Goal: Task Accomplishment & Management: Use online tool/utility

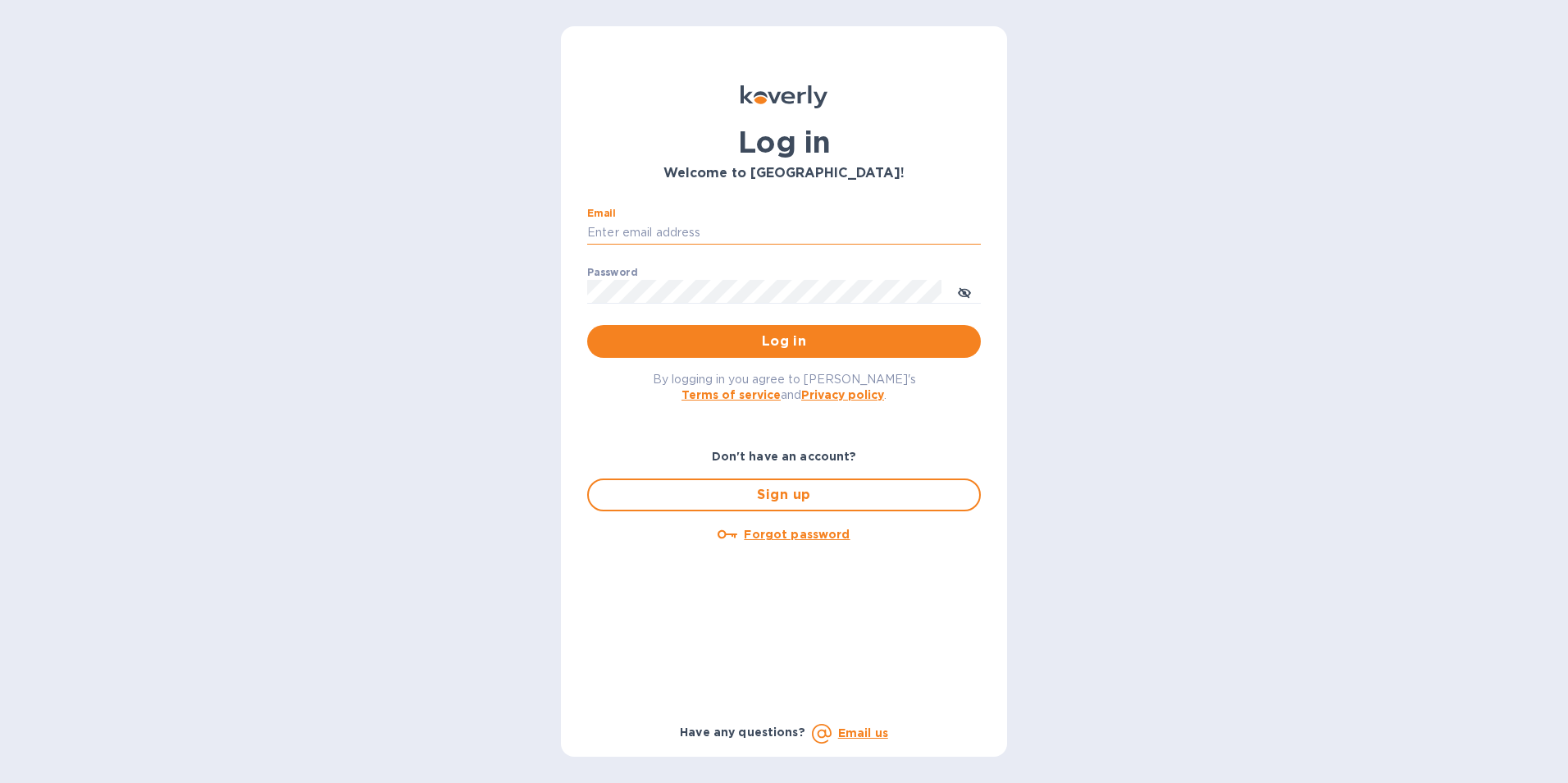
click at [613, 225] on input "Email" at bounding box center [784, 233] width 394 height 24
type input "[PERSON_NAME][EMAIL_ADDRESS][DOMAIN_NAME]"
click at [587, 325] on button "Log in" at bounding box center [784, 341] width 394 height 33
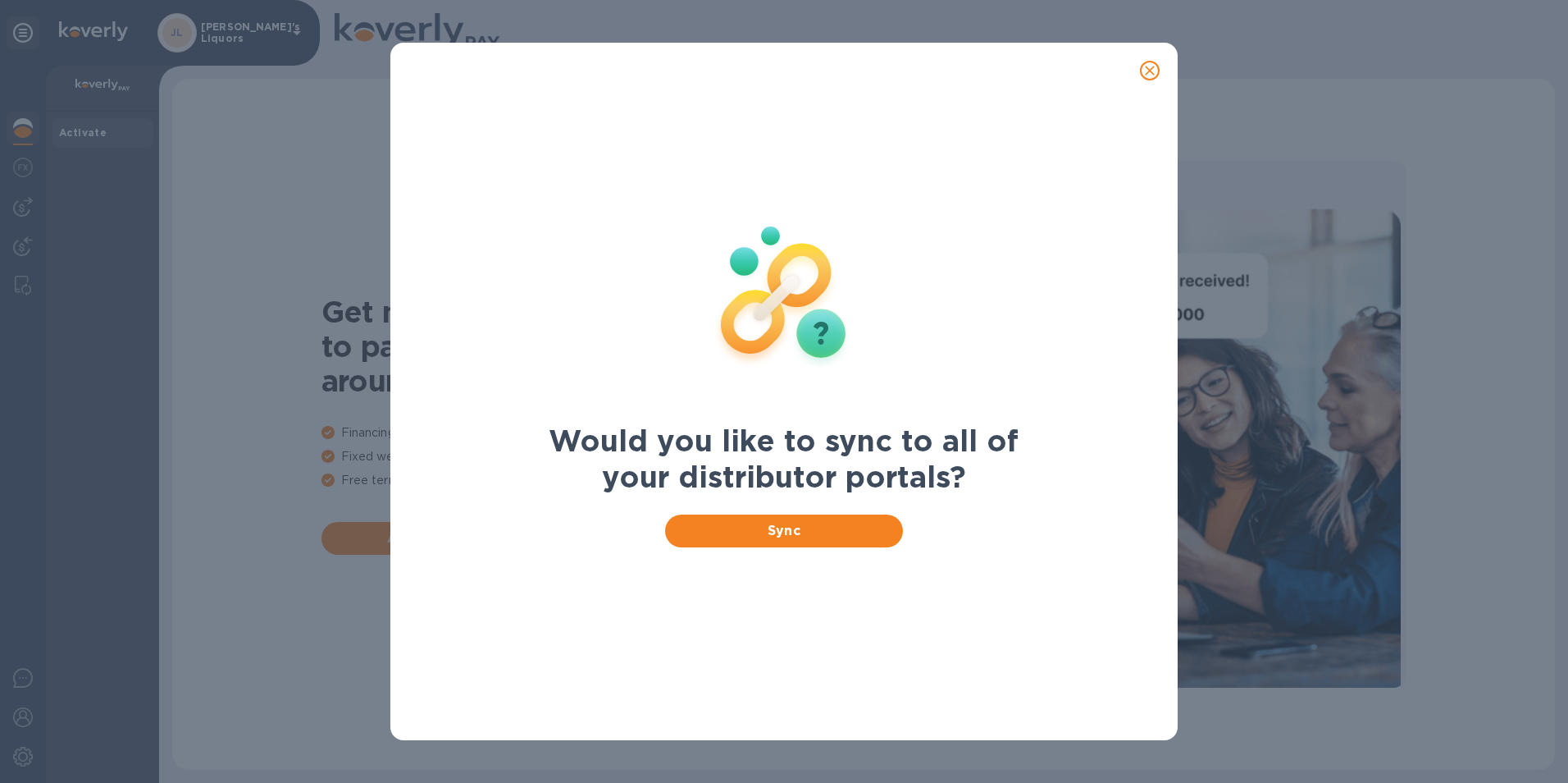
click at [33, 202] on div "Would you like to sync to all of your distributor portals? Sync" at bounding box center [784, 391] width 1568 height 783
click at [1153, 72] on icon "close" at bounding box center [1149, 70] width 17 height 17
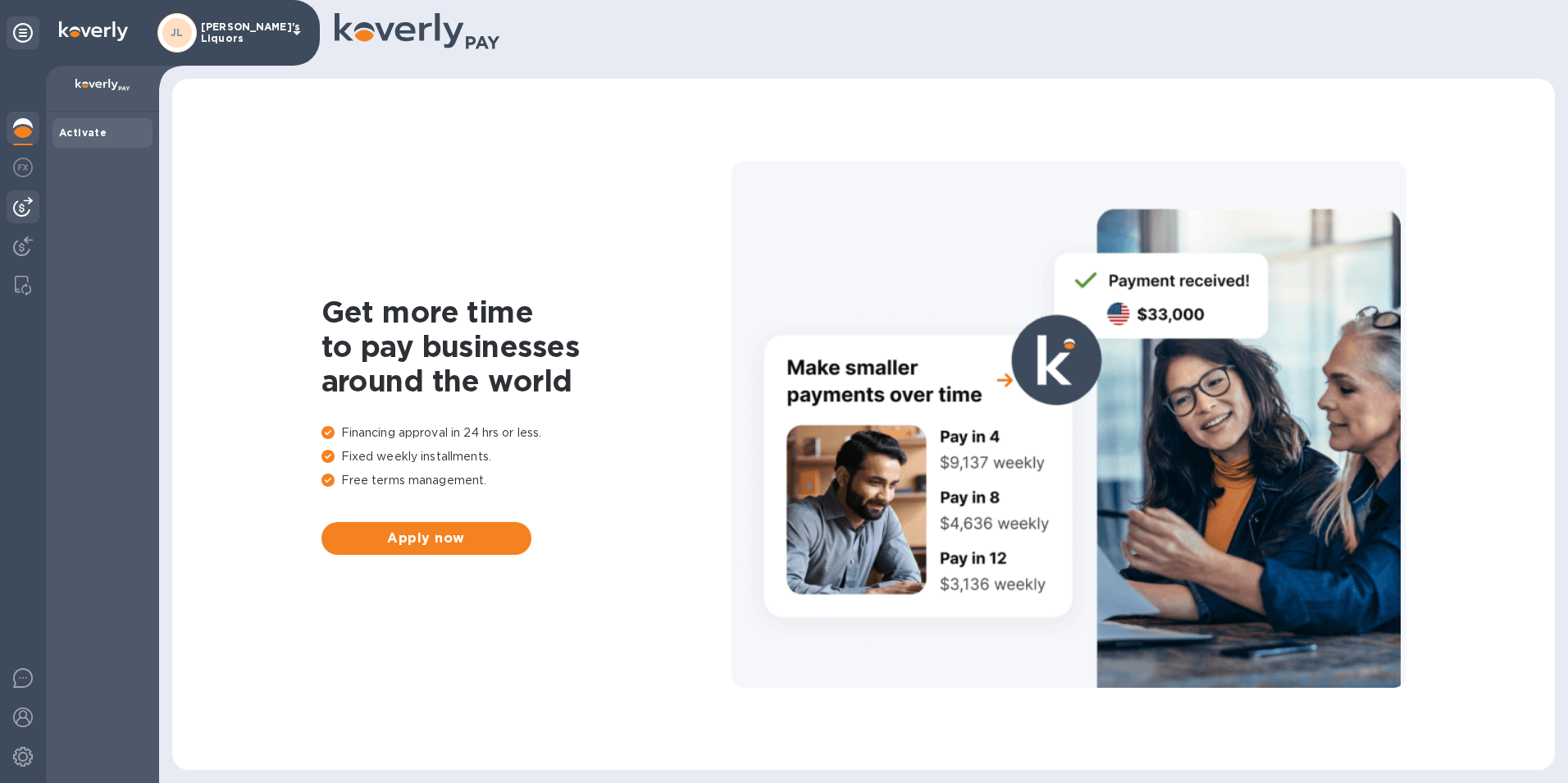
click at [20, 205] on img at bounding box center [23, 206] width 20 height 20
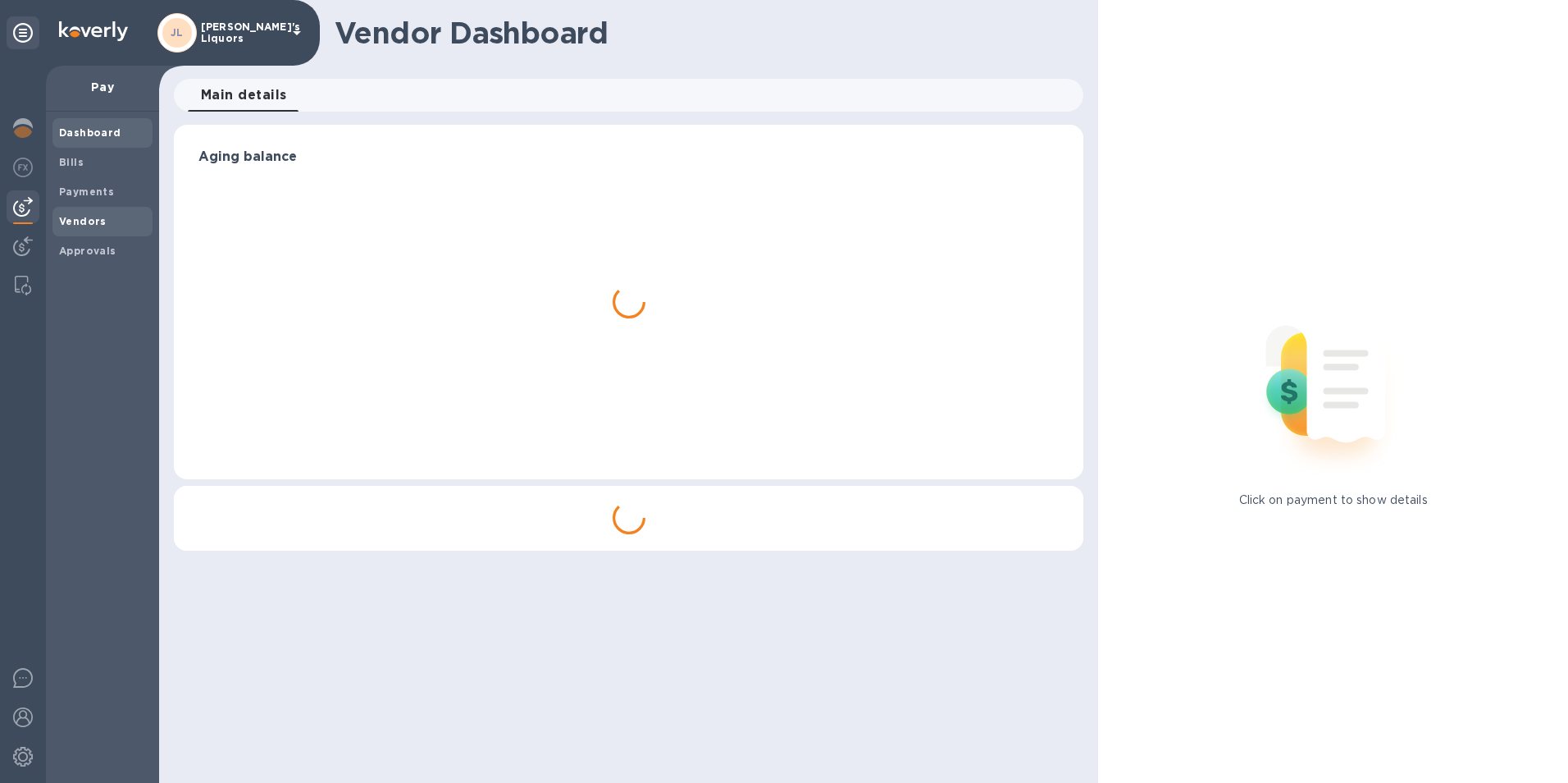
click at [74, 222] on b "Vendors" at bounding box center [83, 221] width 47 height 12
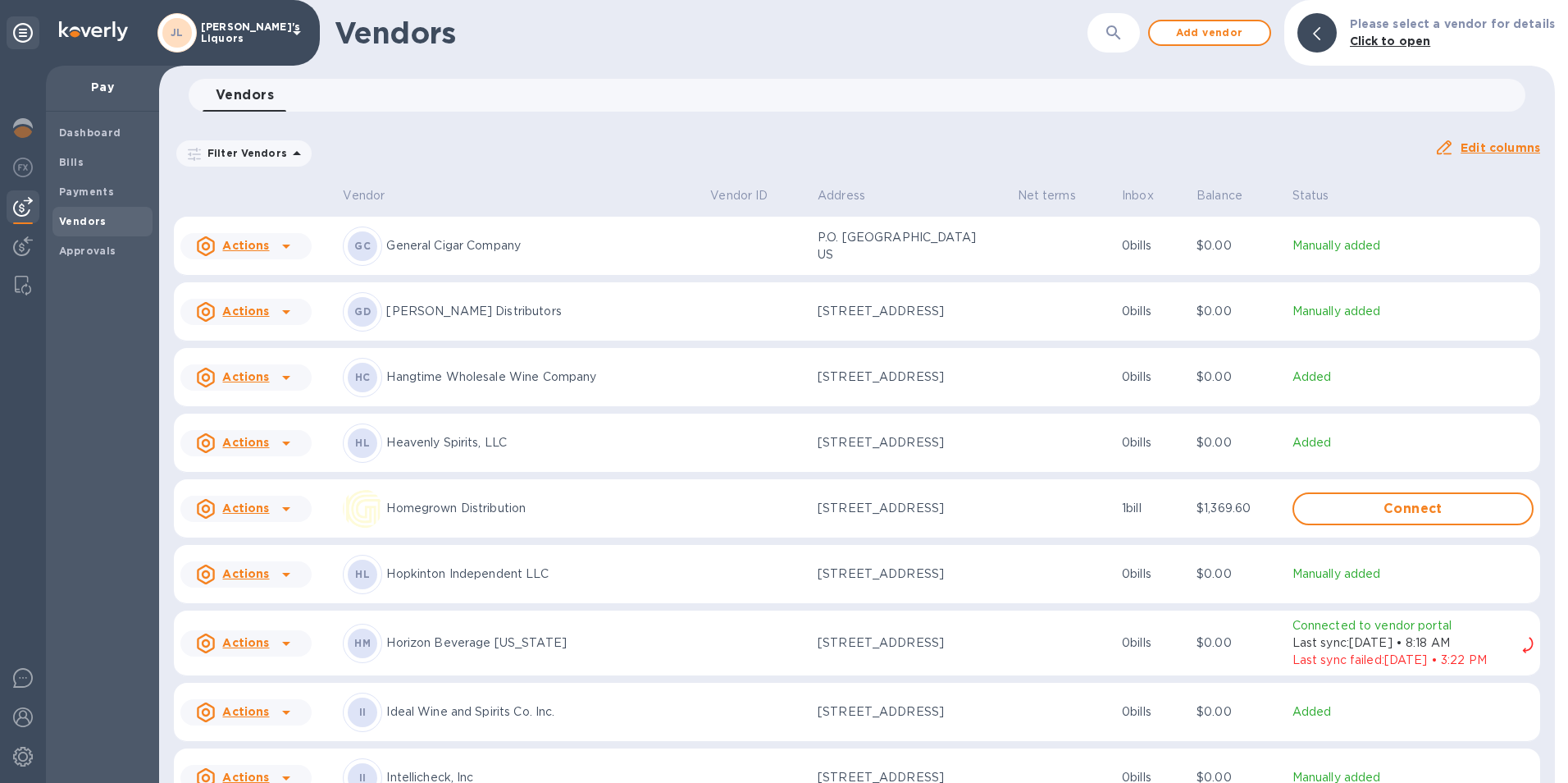
scroll to position [1546, 0]
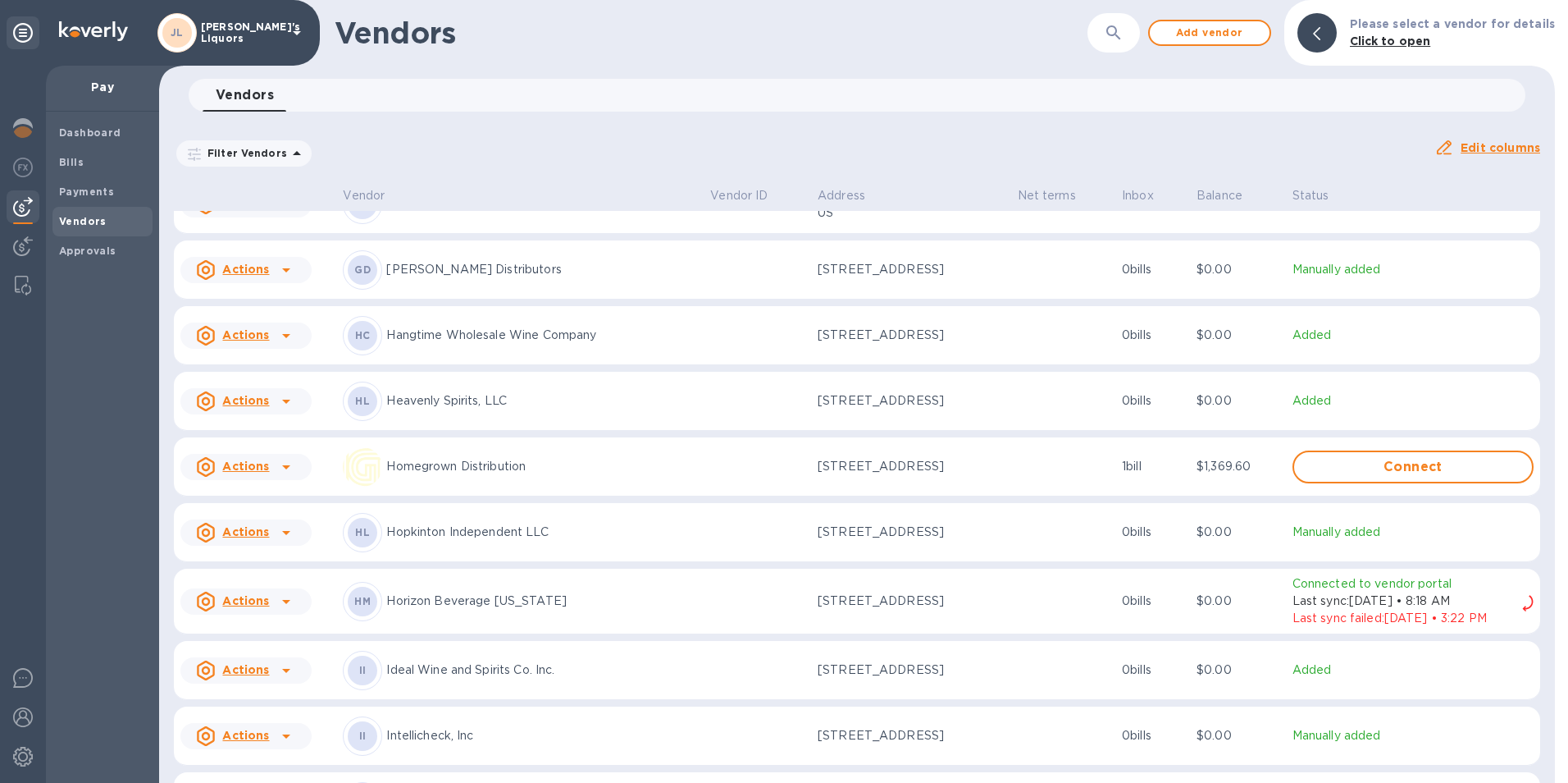
click at [294, 343] on icon at bounding box center [286, 335] width 20 height 20
click at [275, 406] on b "Add new bill" at bounding box center [264, 408] width 76 height 13
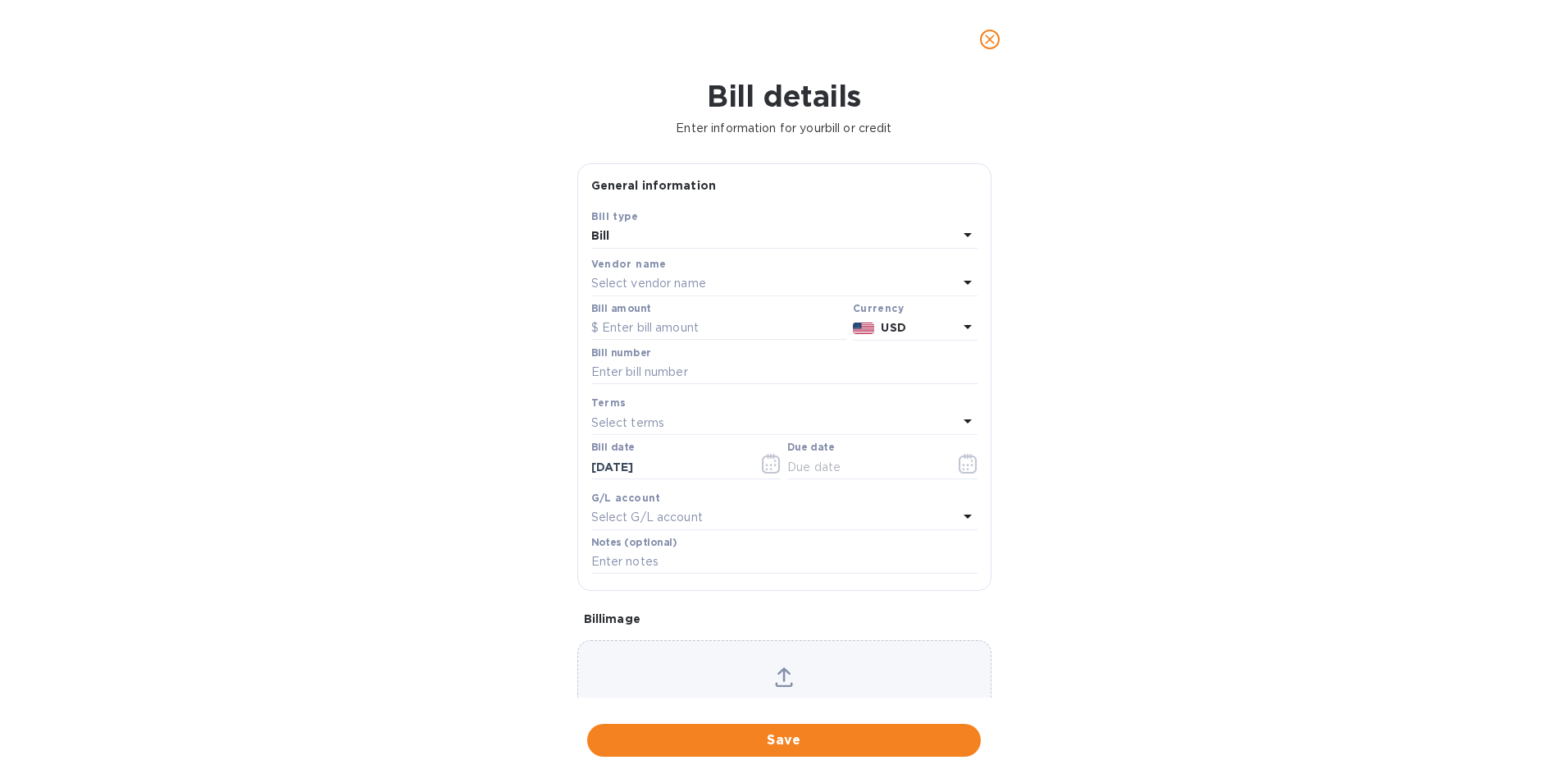
type input "11/24/2025"
click at [616, 332] on input "text" at bounding box center [719, 328] width 255 height 24
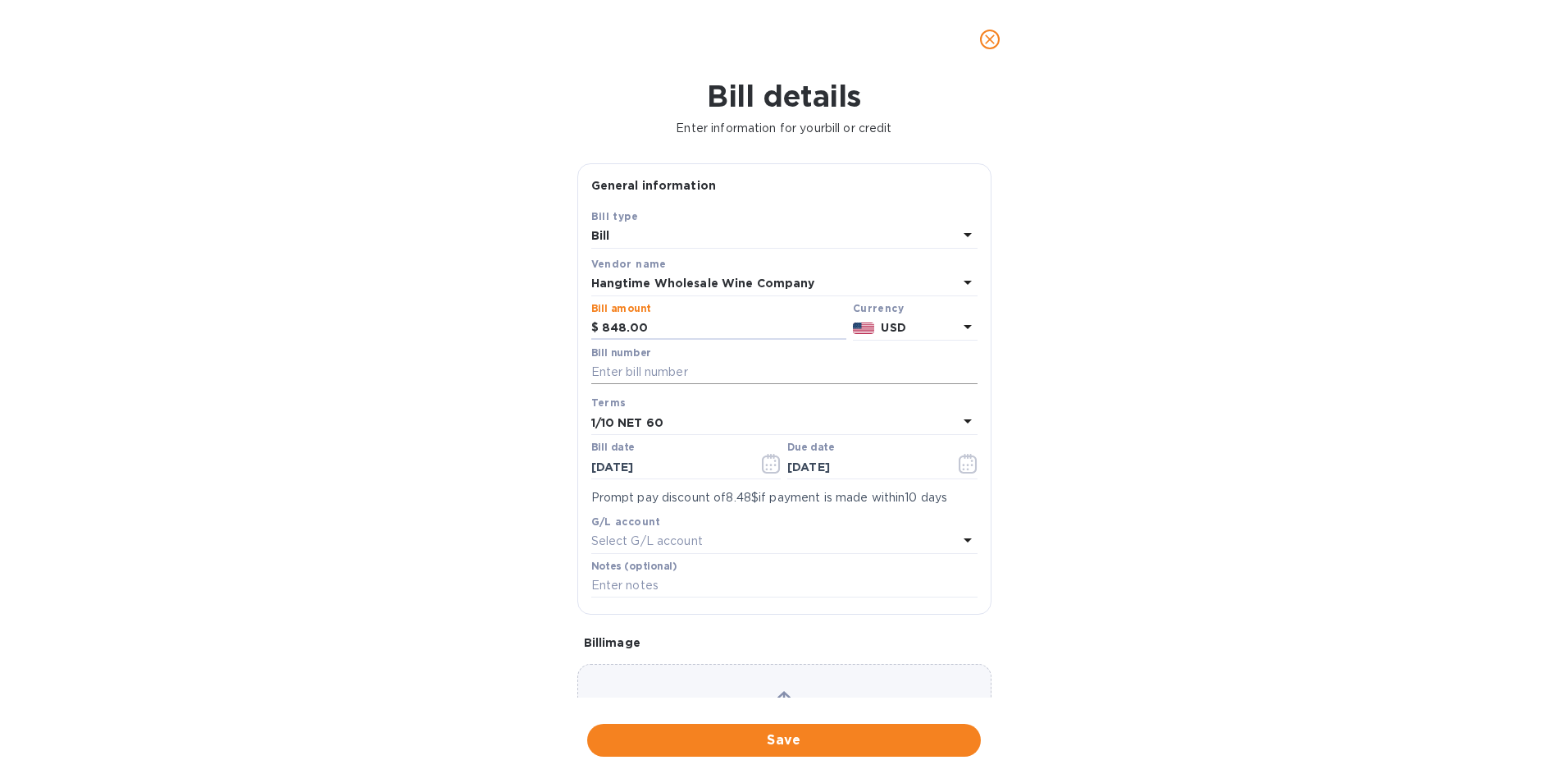
type input "848.00"
click at [679, 375] on input "text" at bounding box center [784, 373] width 387 height 24
type input "HWC-14230"
click at [770, 468] on icon "button" at bounding box center [771, 468] width 3 height 3
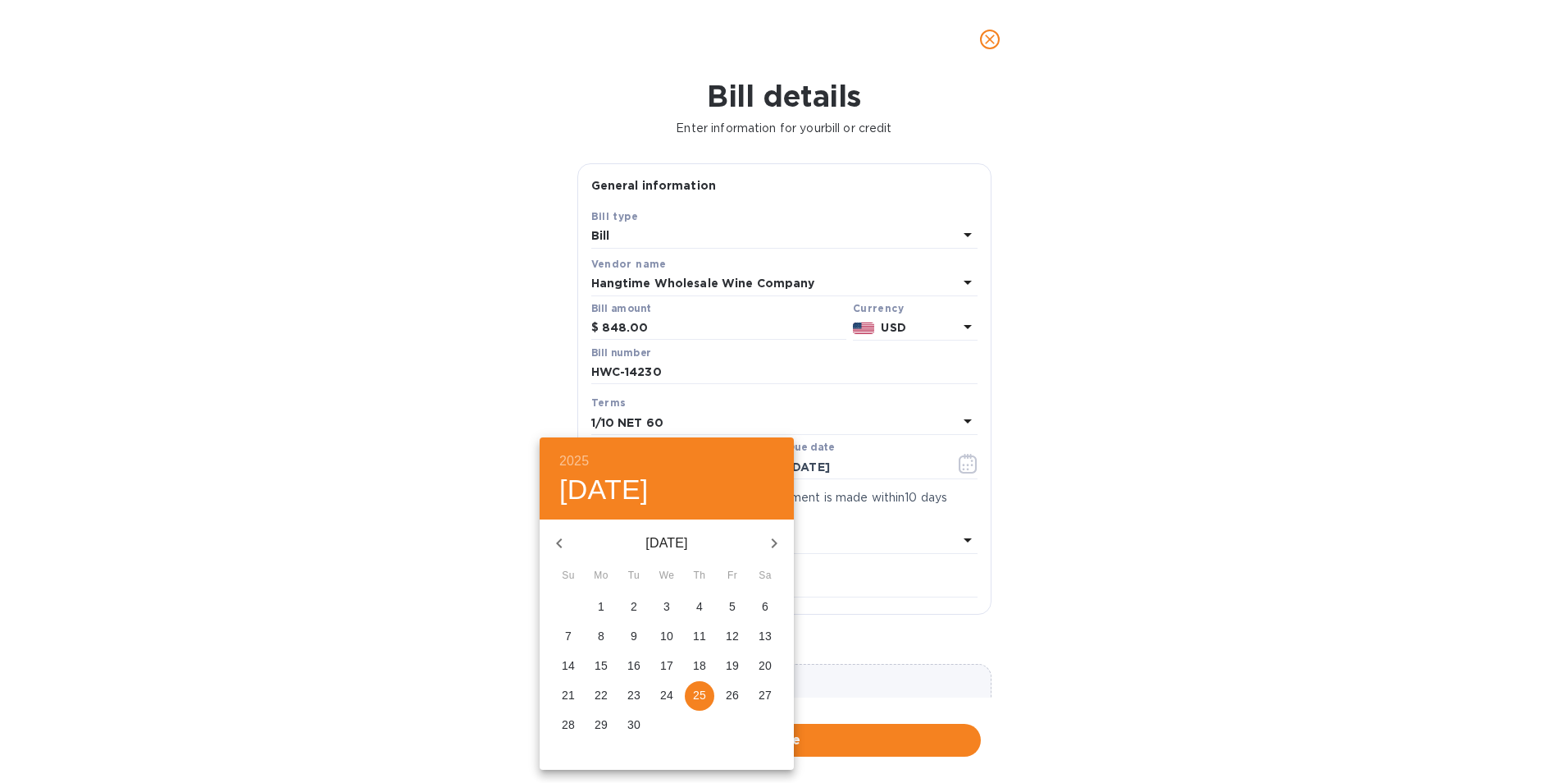
click at [564, 544] on icon "button" at bounding box center [559, 543] width 20 height 20
click at [666, 717] on p "30" at bounding box center [666, 724] width 13 height 17
type input "07/30/2025"
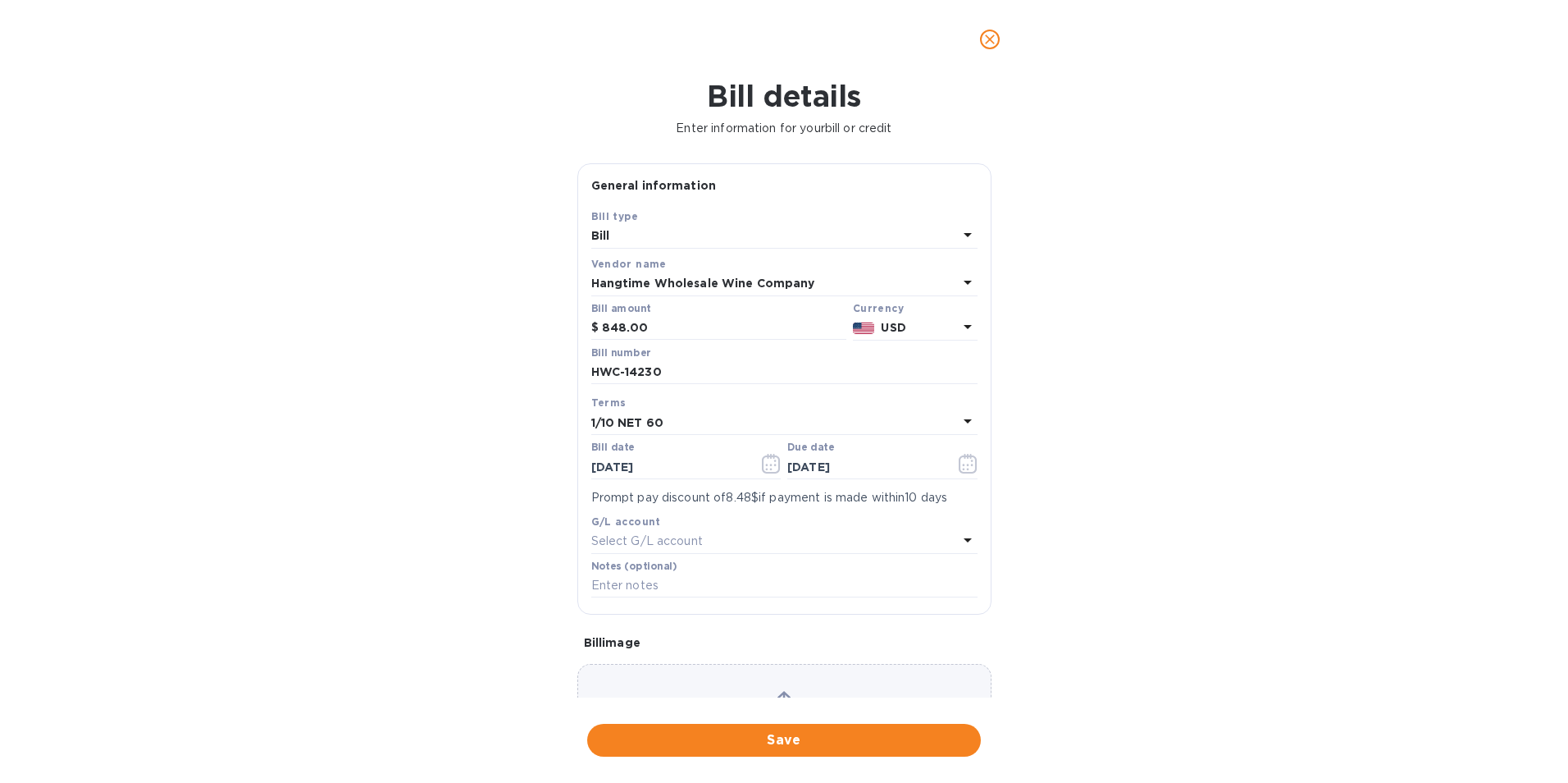
click at [664, 422] on div "1/10 NET 60" at bounding box center [774, 423] width 366 height 23
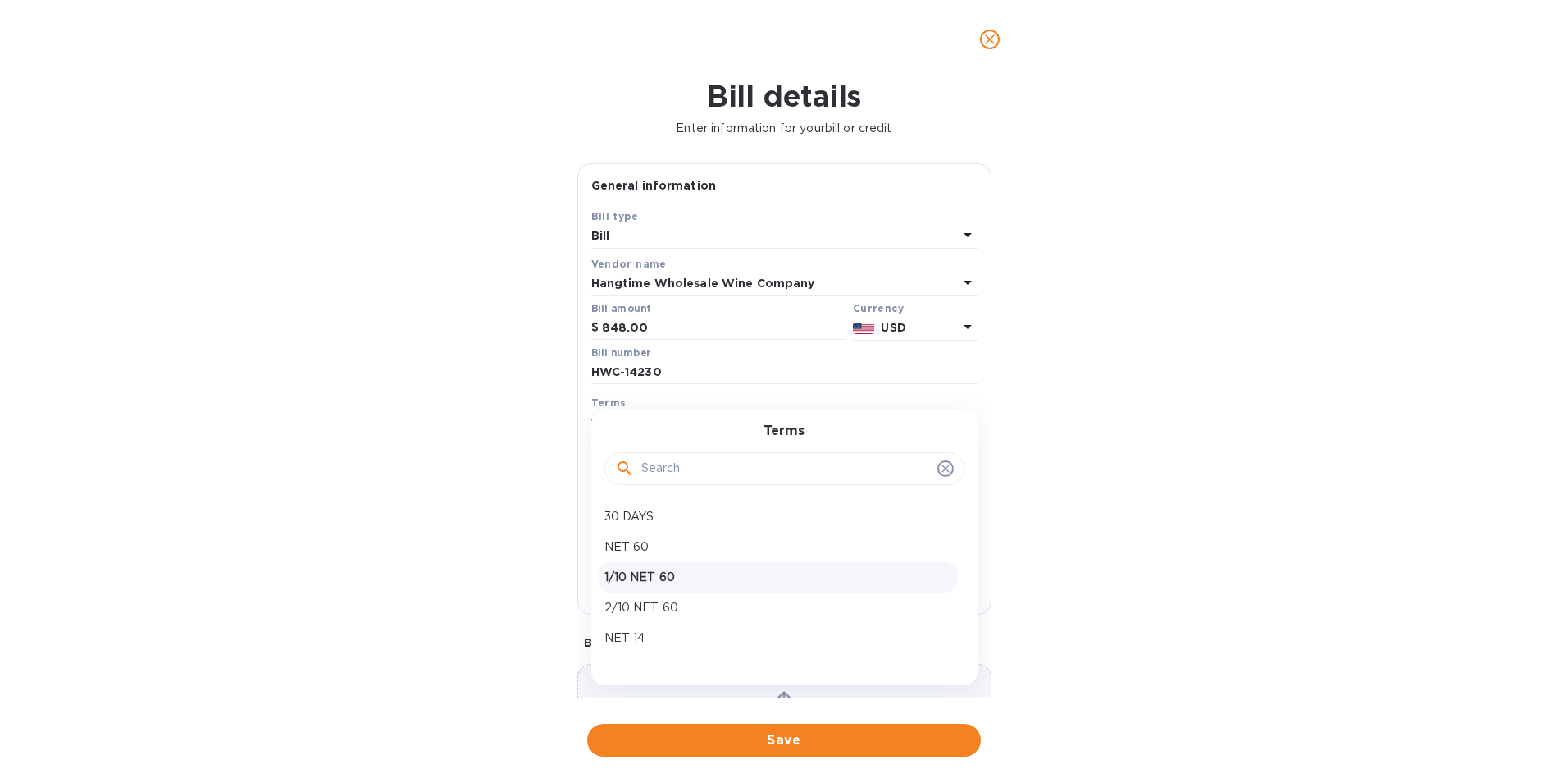
click at [647, 569] on p "1/10 NET 60" at bounding box center [777, 577] width 347 height 17
type input "09/28/2025"
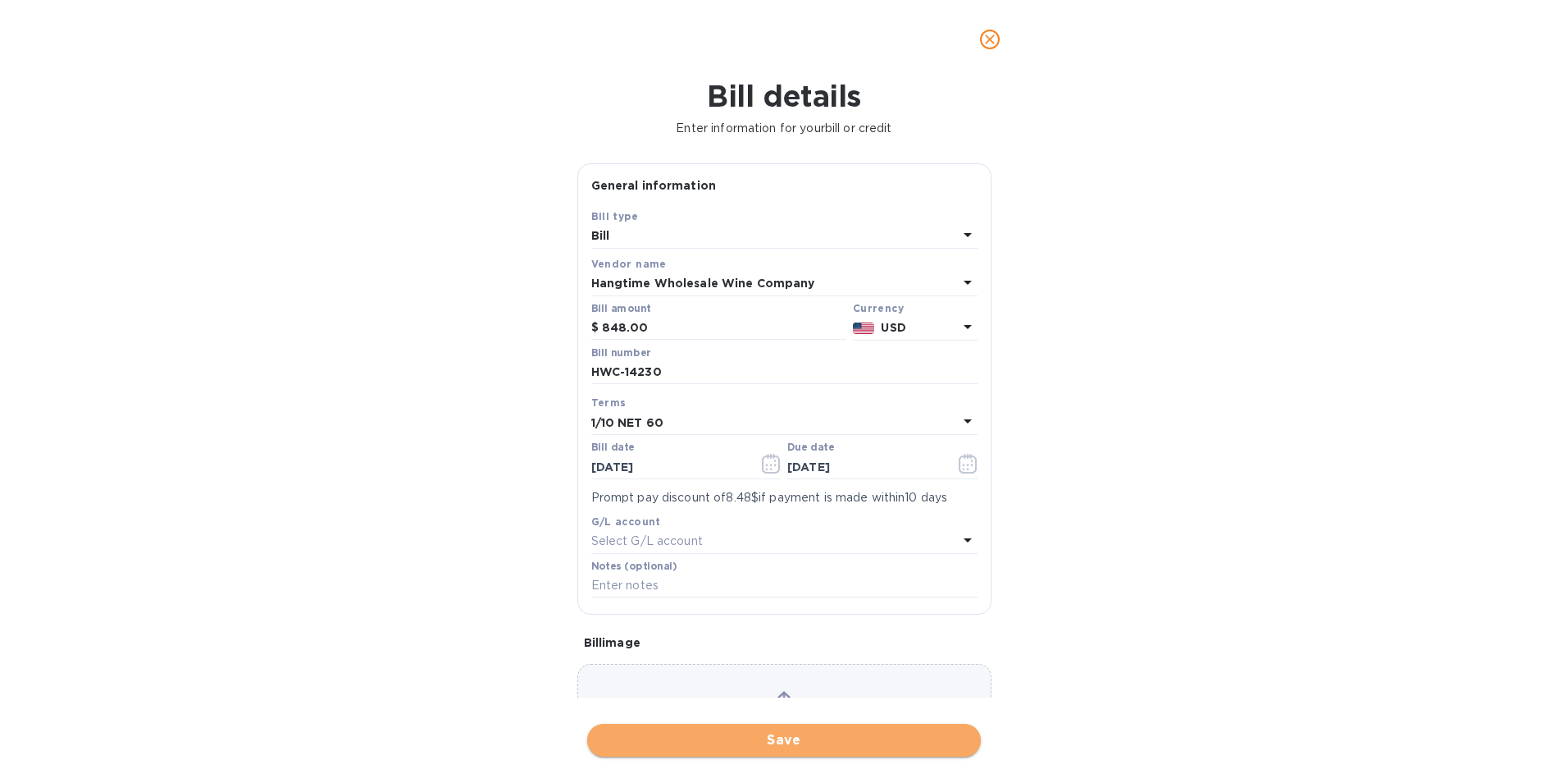
click at [790, 739] on span "Save" at bounding box center [784, 740] width 367 height 20
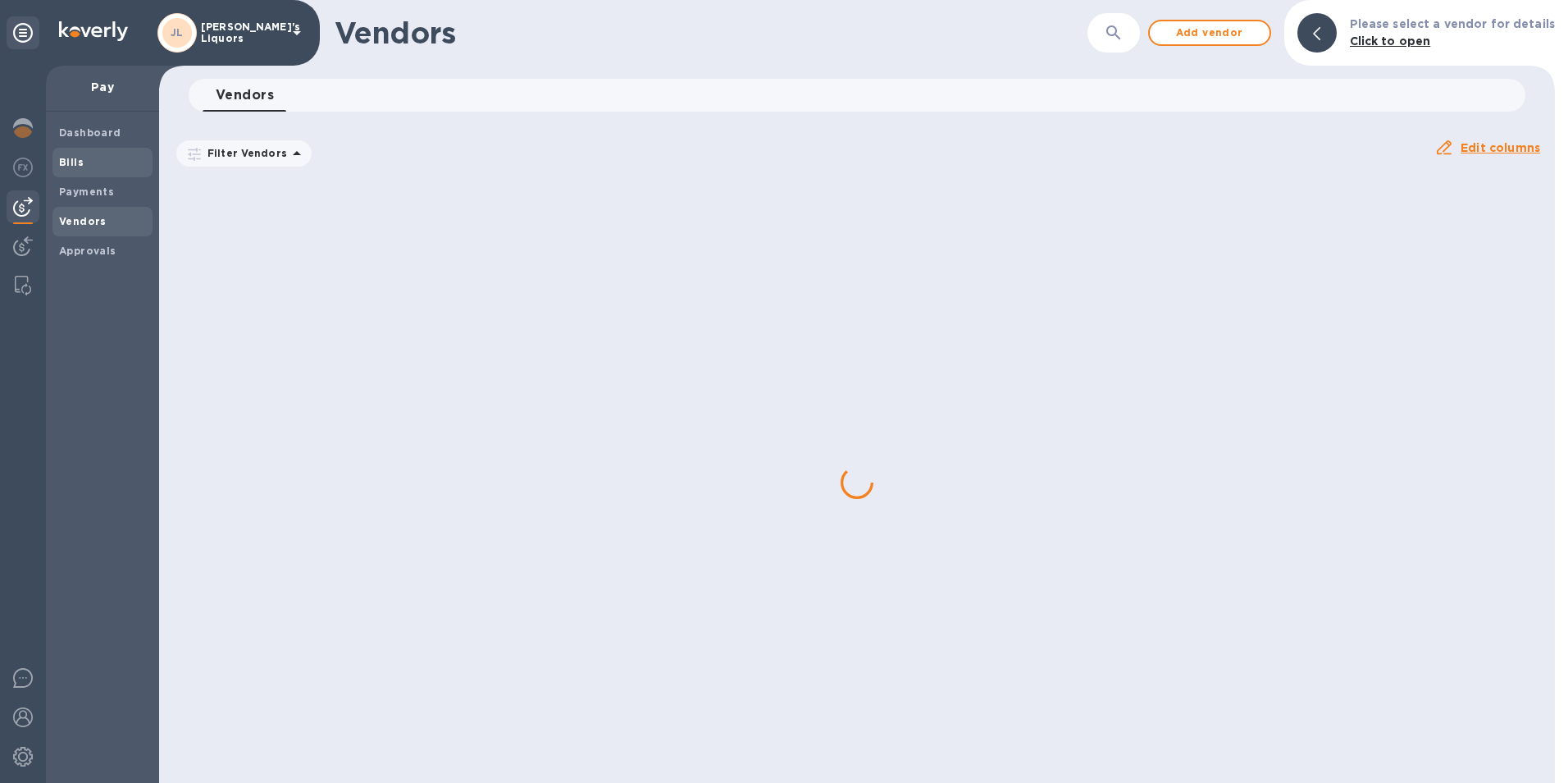
drag, startPoint x: 109, startPoint y: 153, endPoint x: 122, endPoint y: 164, distance: 17.0
click at [110, 151] on div "Bills" at bounding box center [102, 163] width 100 height 30
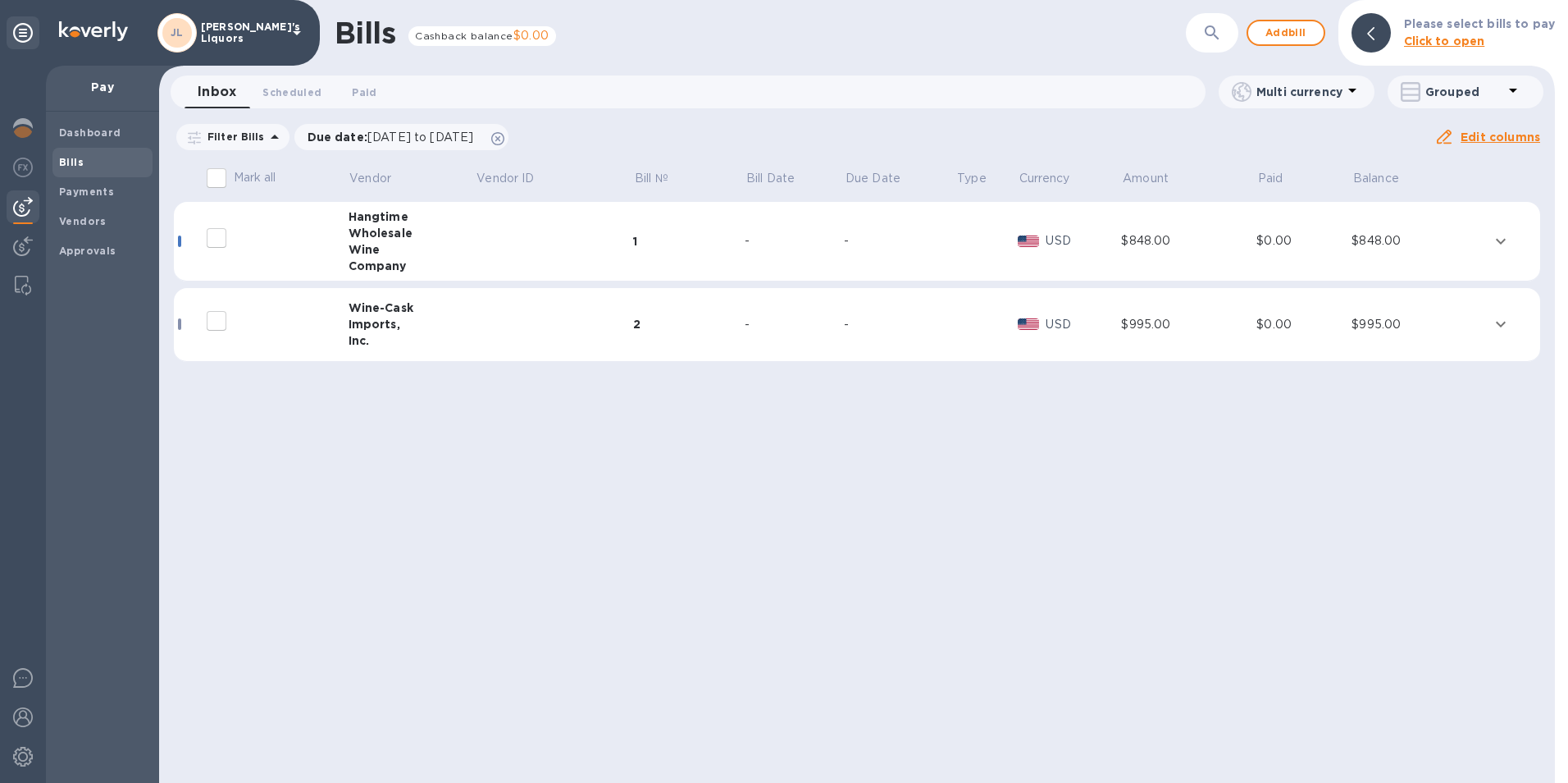
click at [370, 222] on div "Hangtime" at bounding box center [412, 216] width 127 height 17
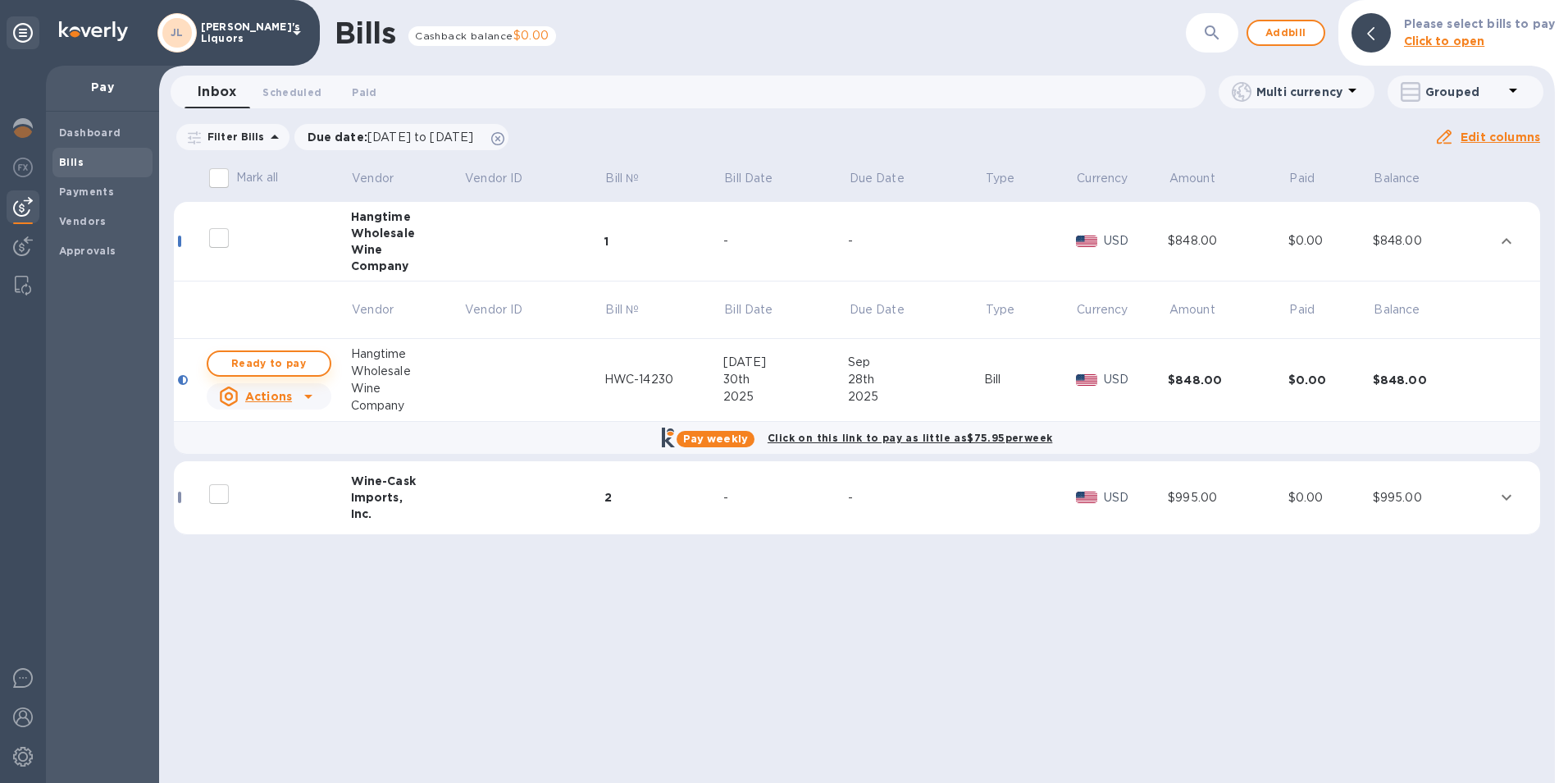
click at [280, 356] on span "Ready to pay" at bounding box center [268, 363] width 95 height 20
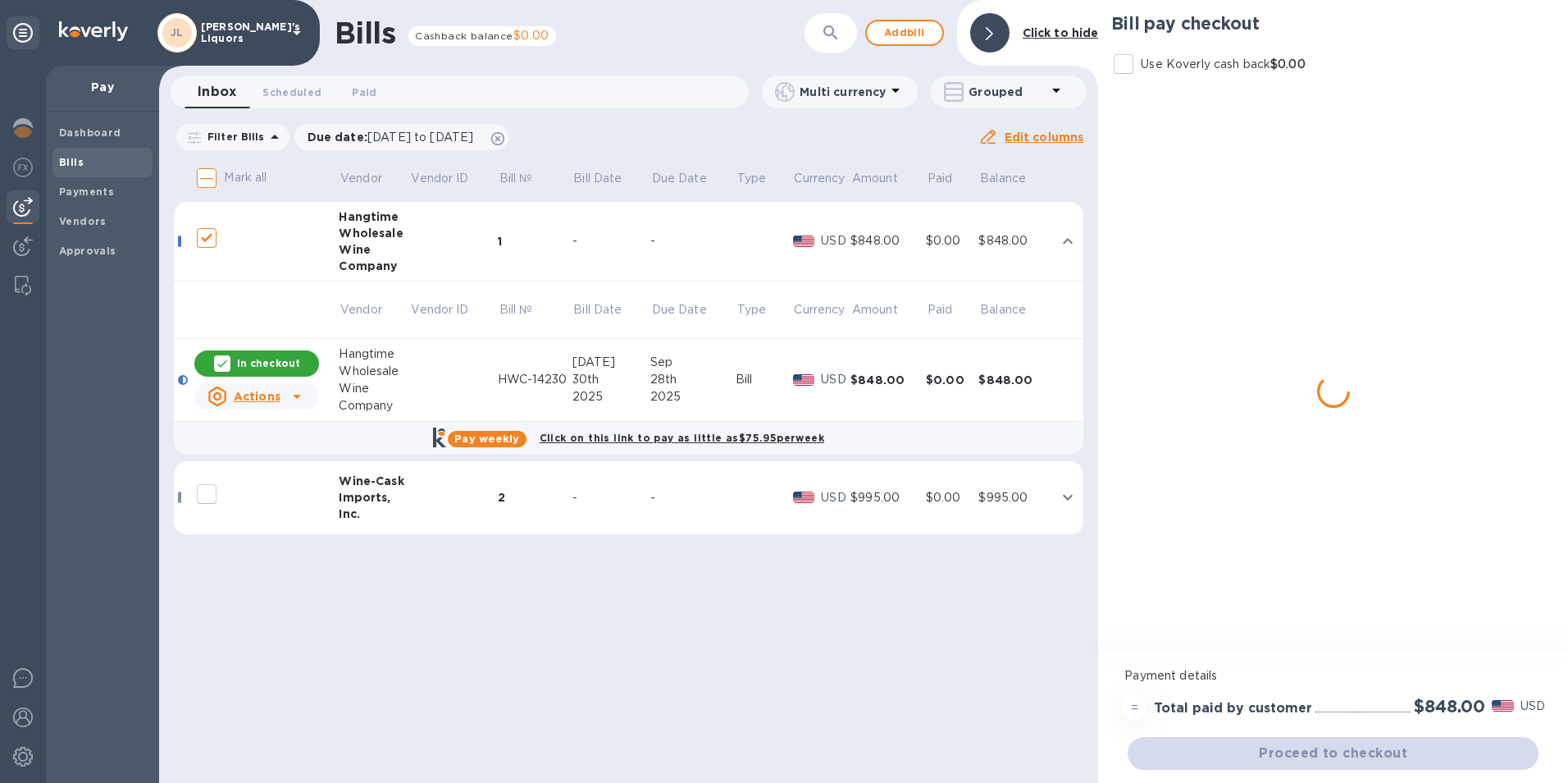
checkbox input "true"
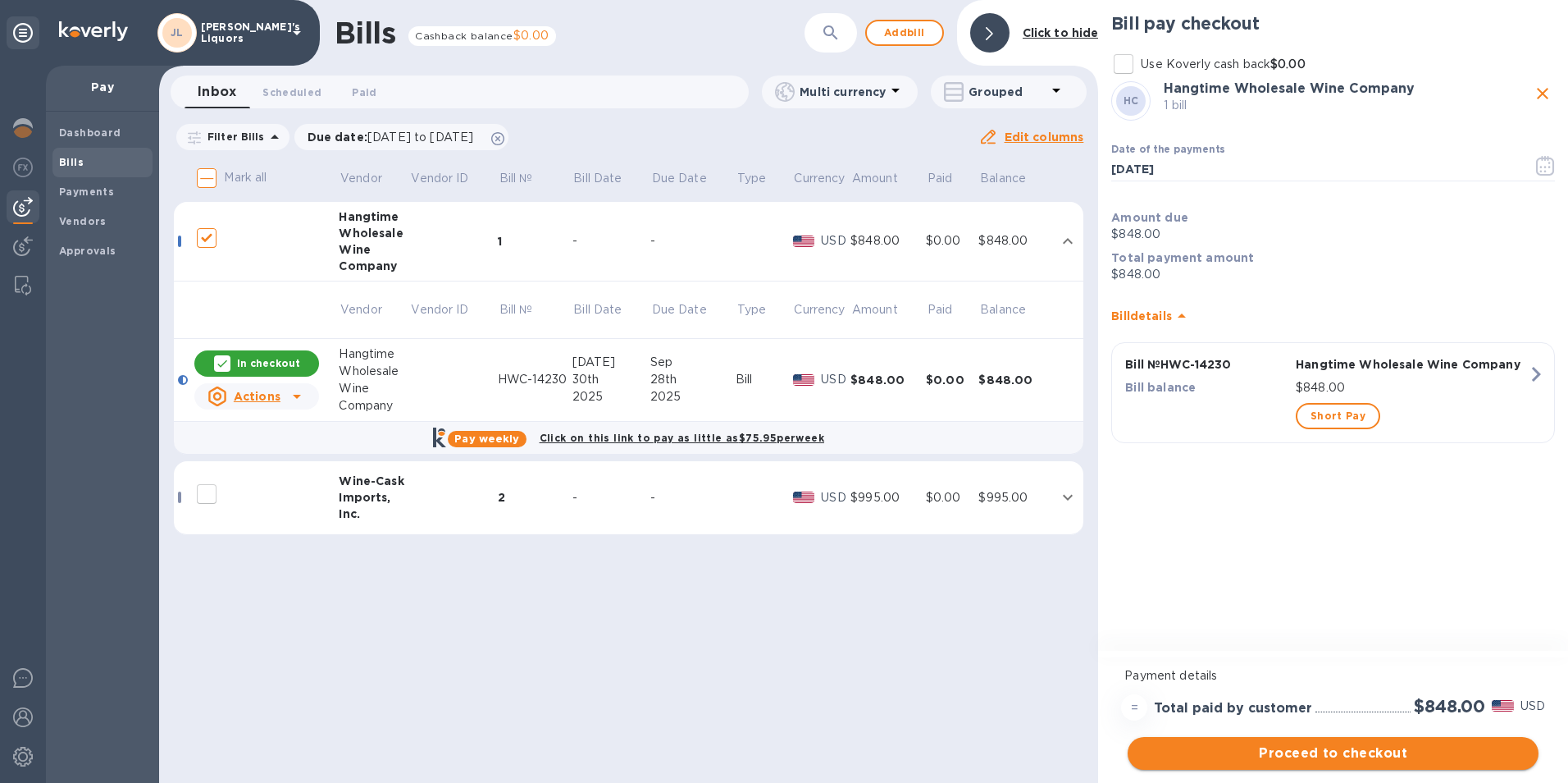
click at [1286, 755] on span "Proceed to checkout" at bounding box center [1333, 753] width 385 height 20
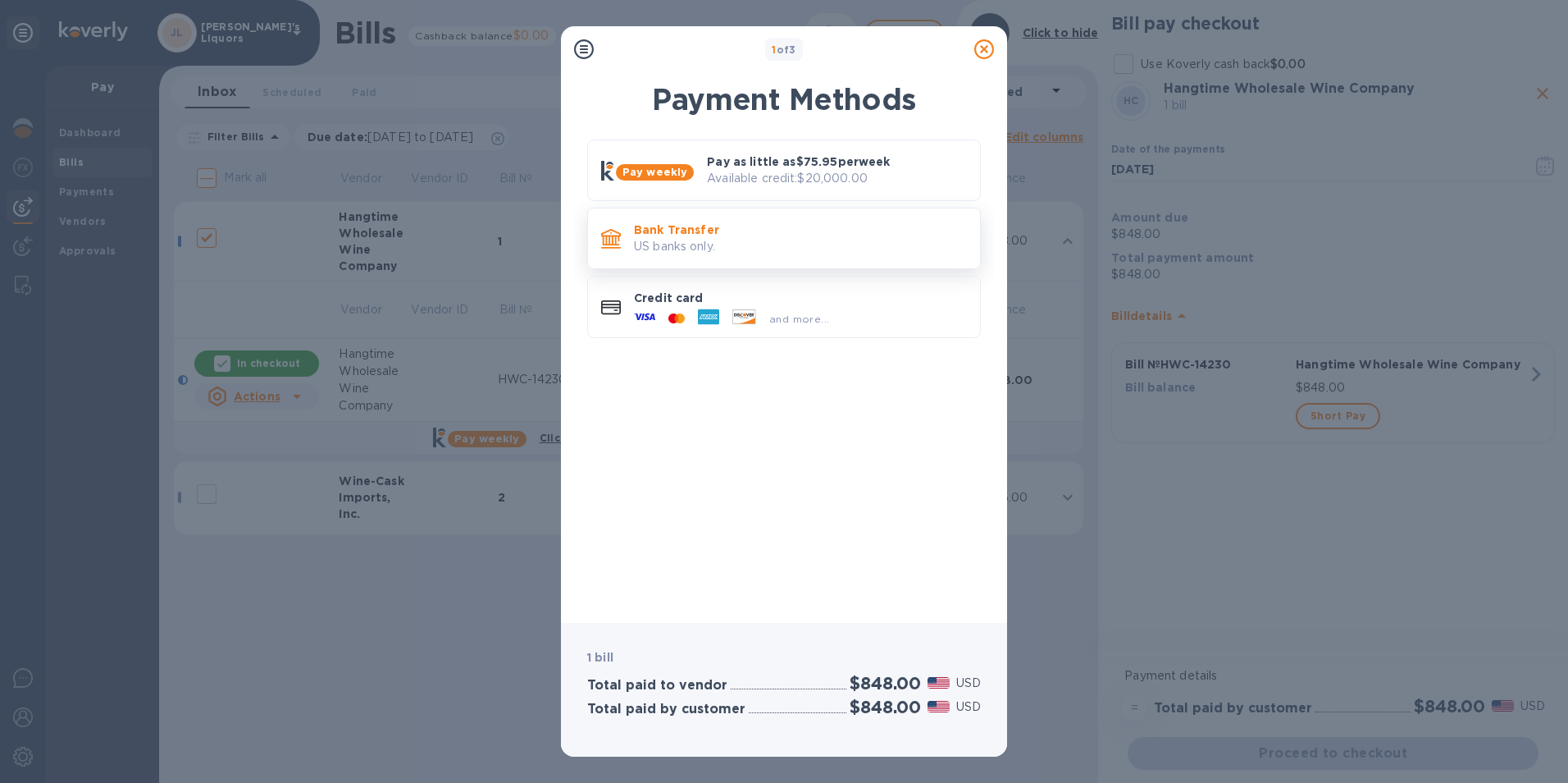
click at [652, 236] on p "Bank Transfer" at bounding box center [800, 229] width 333 height 17
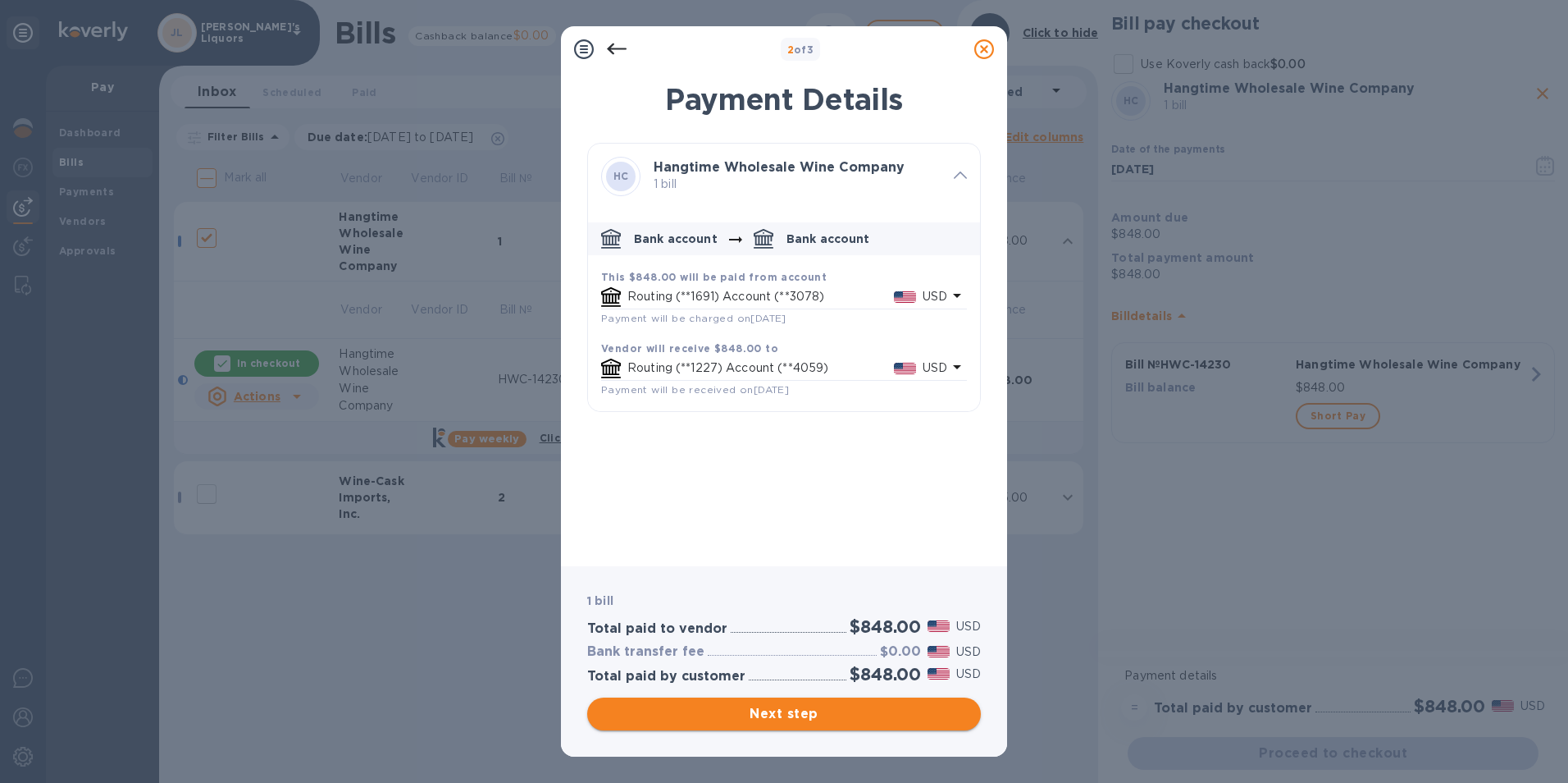
click at [770, 710] on span "Next step" at bounding box center [784, 714] width 367 height 20
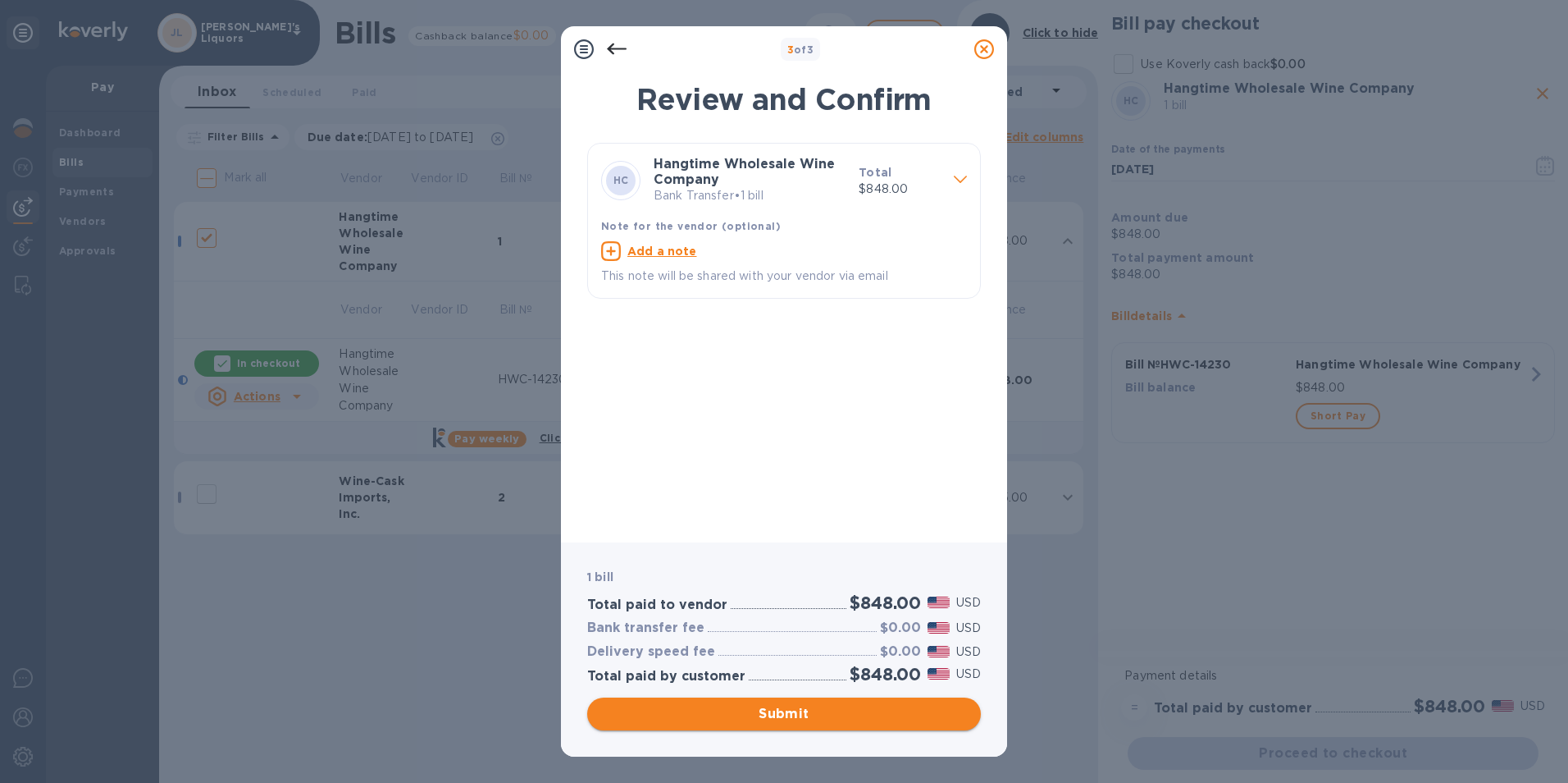
click at [811, 712] on span "Submit" at bounding box center [784, 714] width 367 height 20
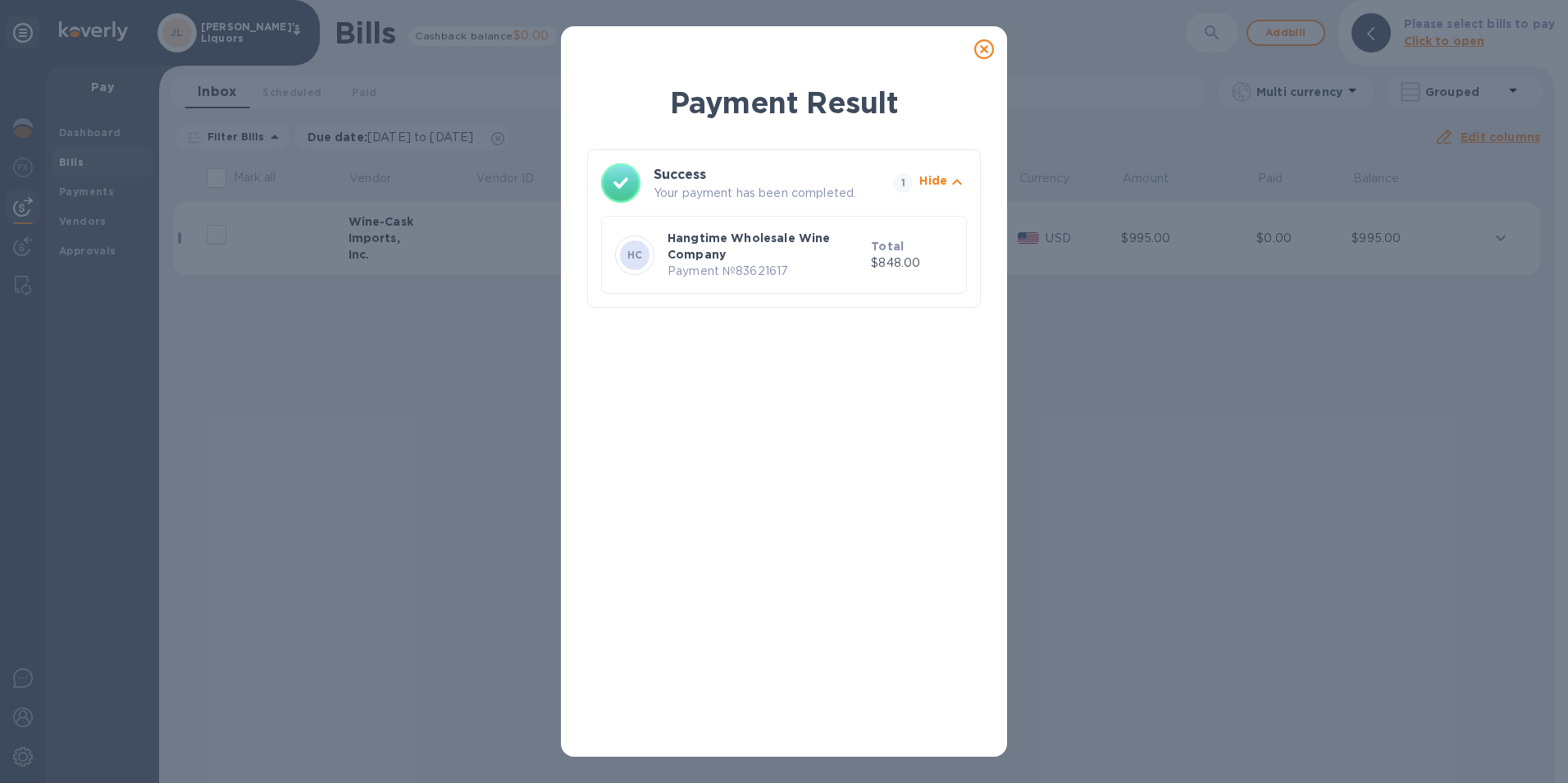
click at [980, 48] on icon at bounding box center [984, 49] width 20 height 20
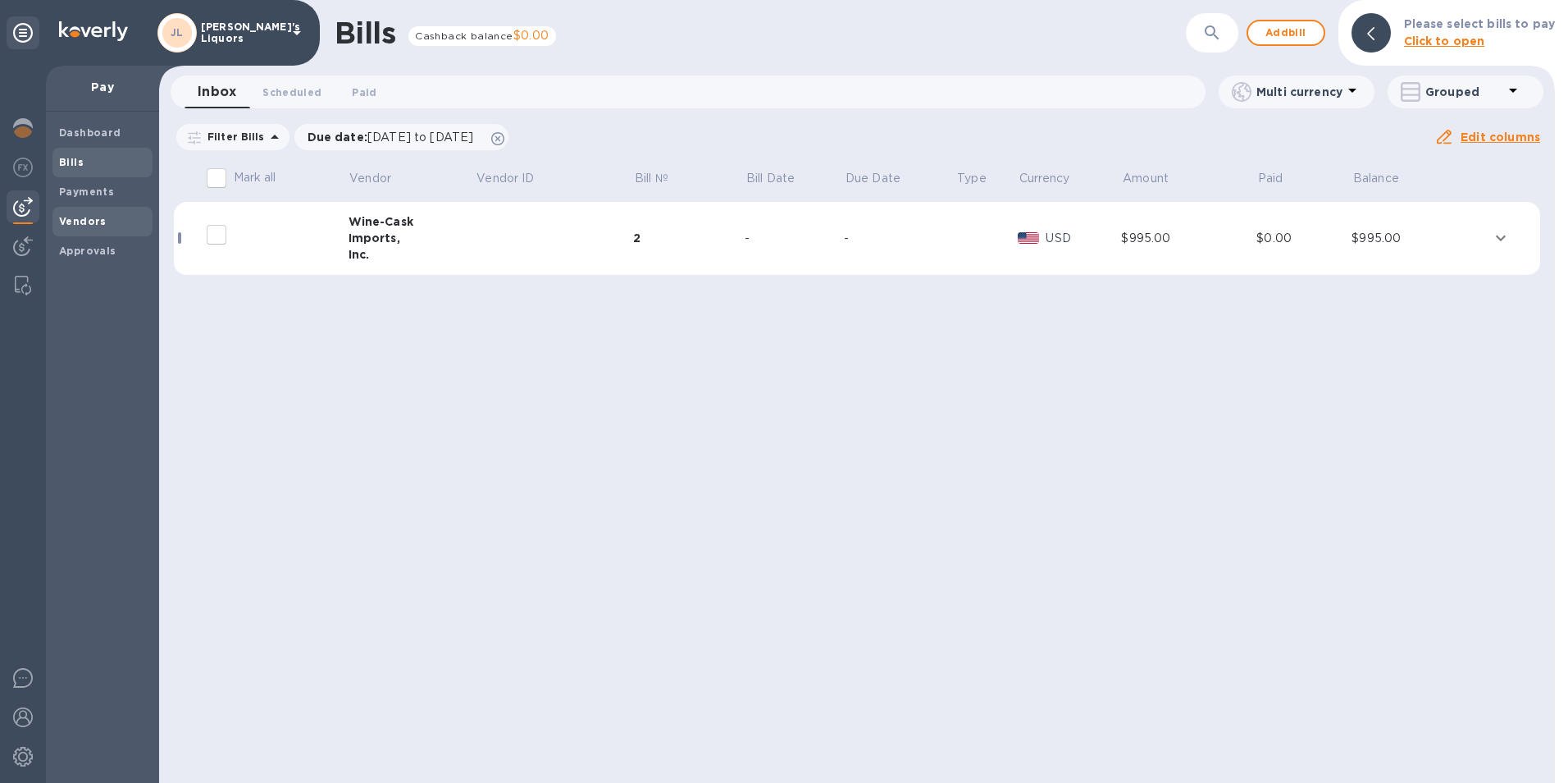
click at [90, 217] on b "Vendors" at bounding box center [83, 221] width 47 height 12
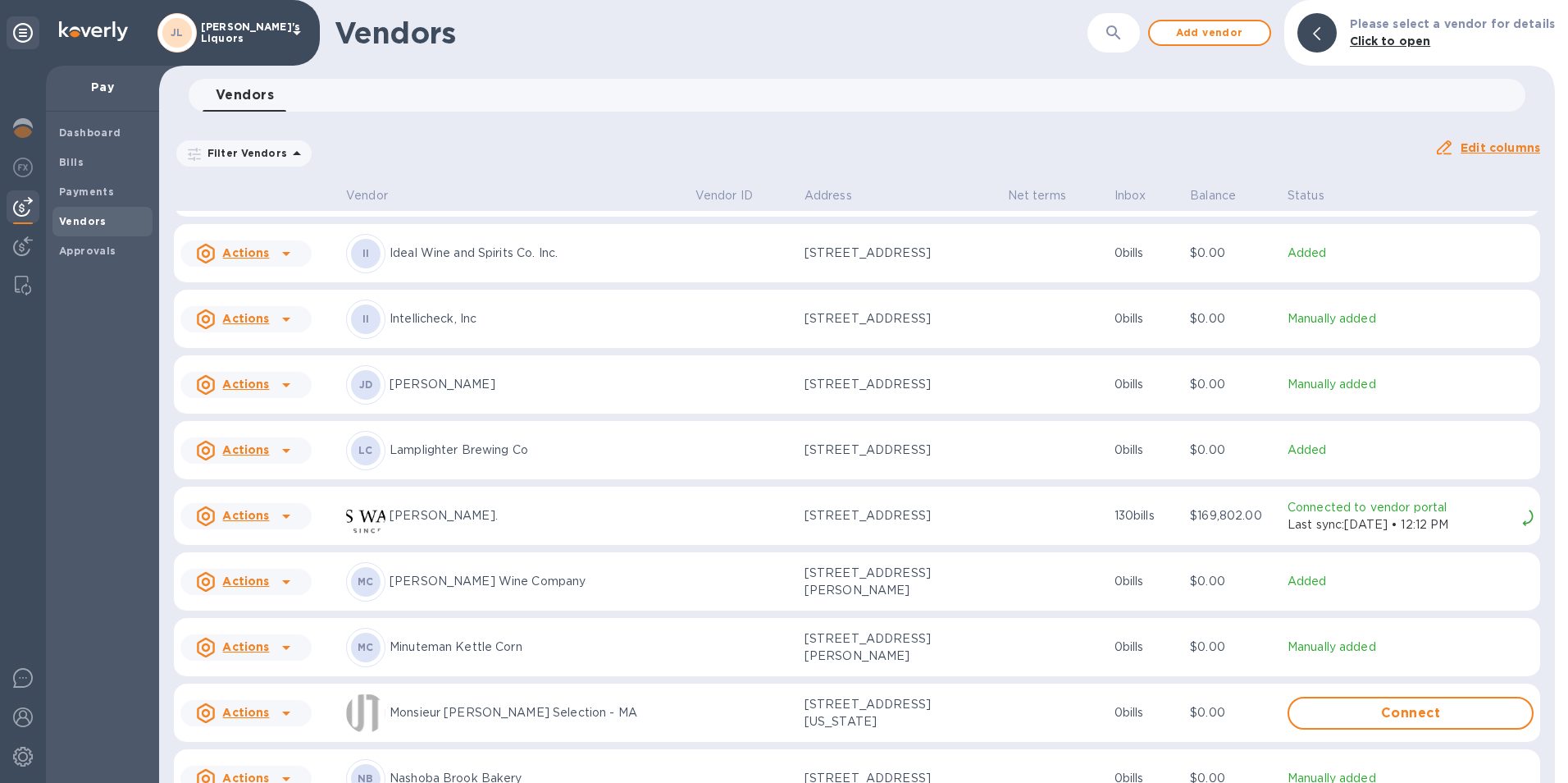
scroll to position [2408, 0]
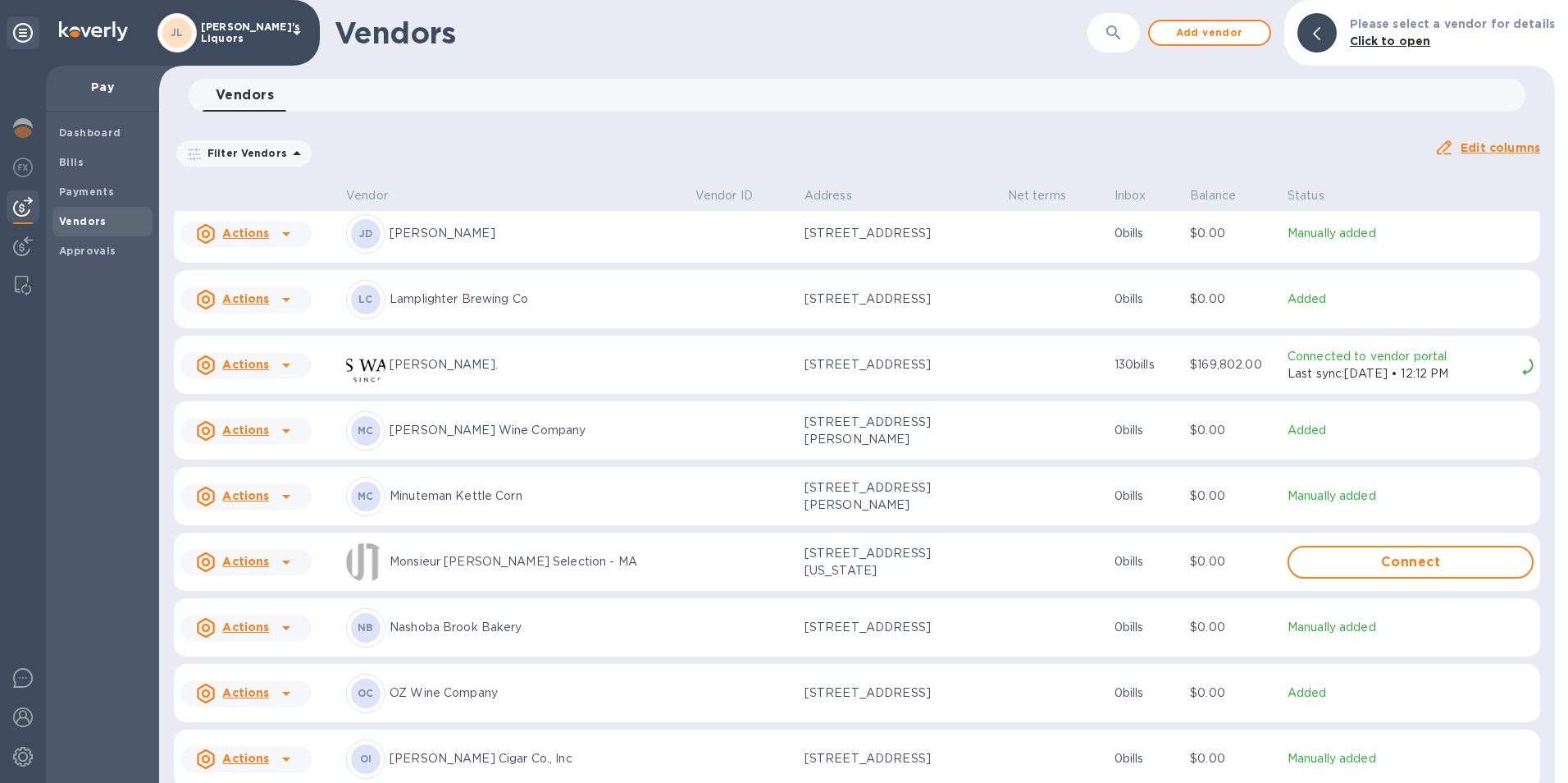
click at [284, 433] on icon at bounding box center [286, 430] width 8 height 4
click at [288, 516] on b "Add new bill" at bounding box center [264, 516] width 76 height 13
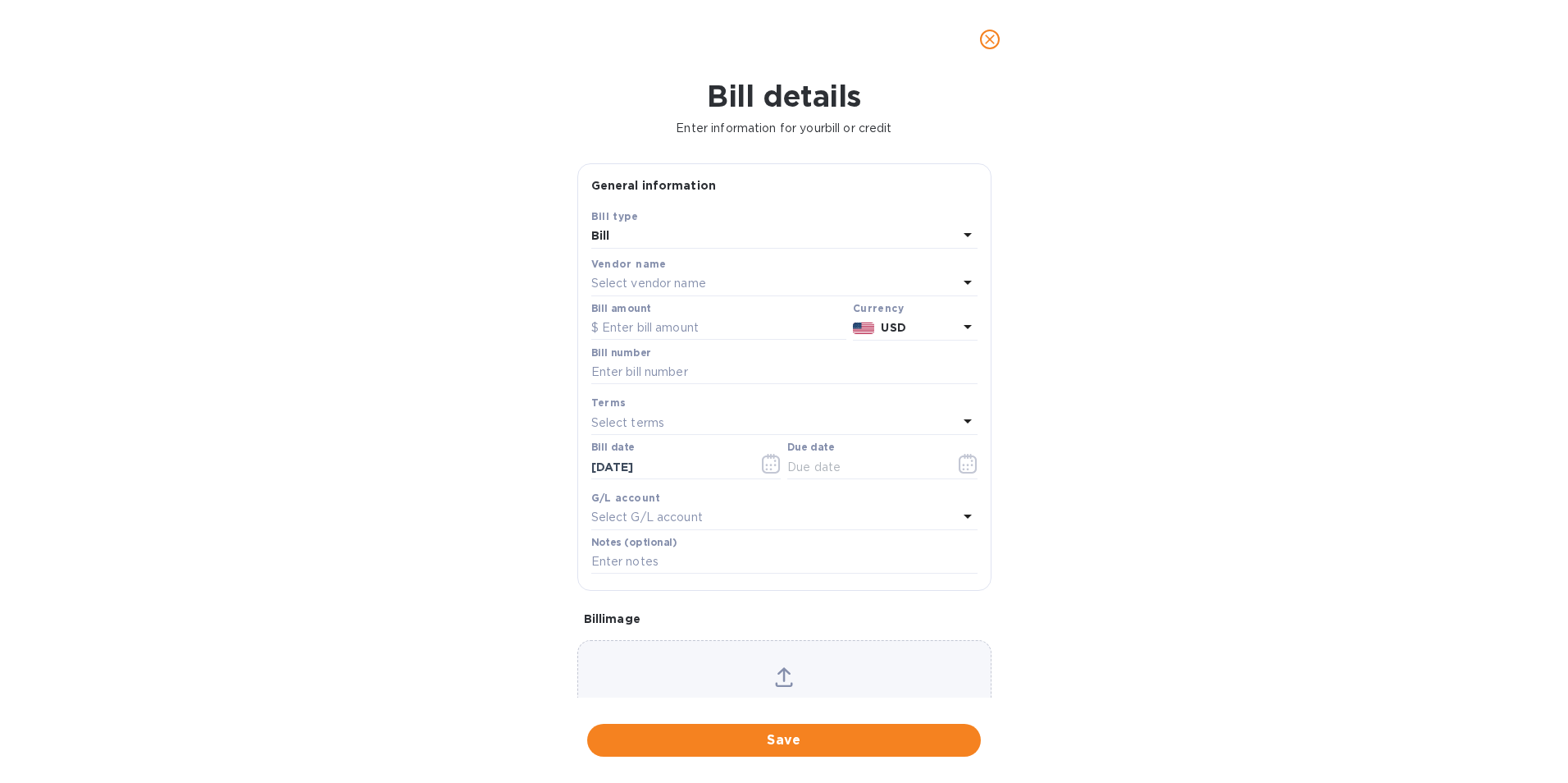
type input "11/24/2025"
click at [712, 330] on input "text" at bounding box center [719, 328] width 255 height 24
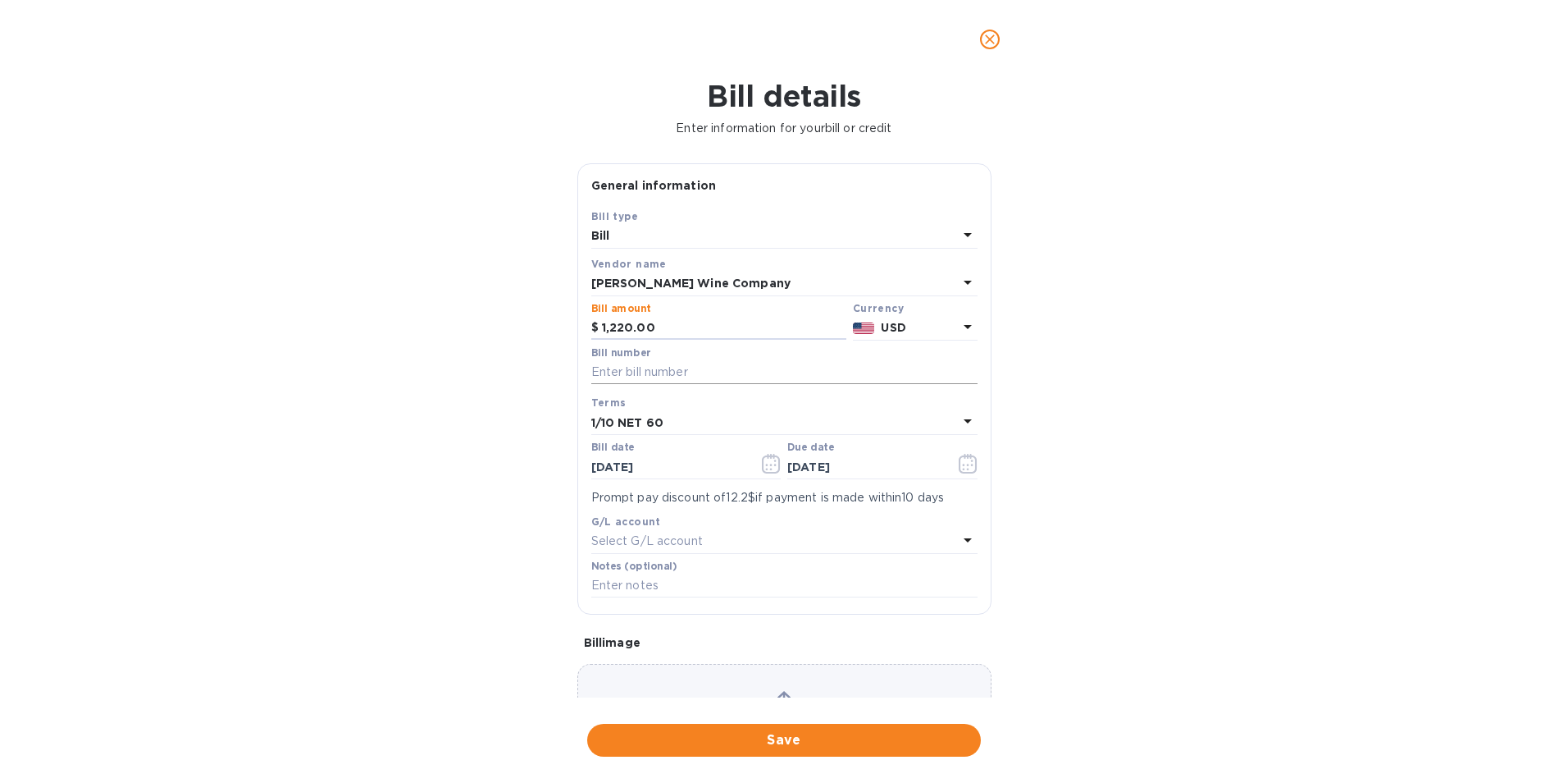
type input "1,220.00"
click at [686, 373] on input "text" at bounding box center [784, 373] width 387 height 24
type input "AMA.4799"
click at [769, 460] on icon "button" at bounding box center [771, 464] width 19 height 20
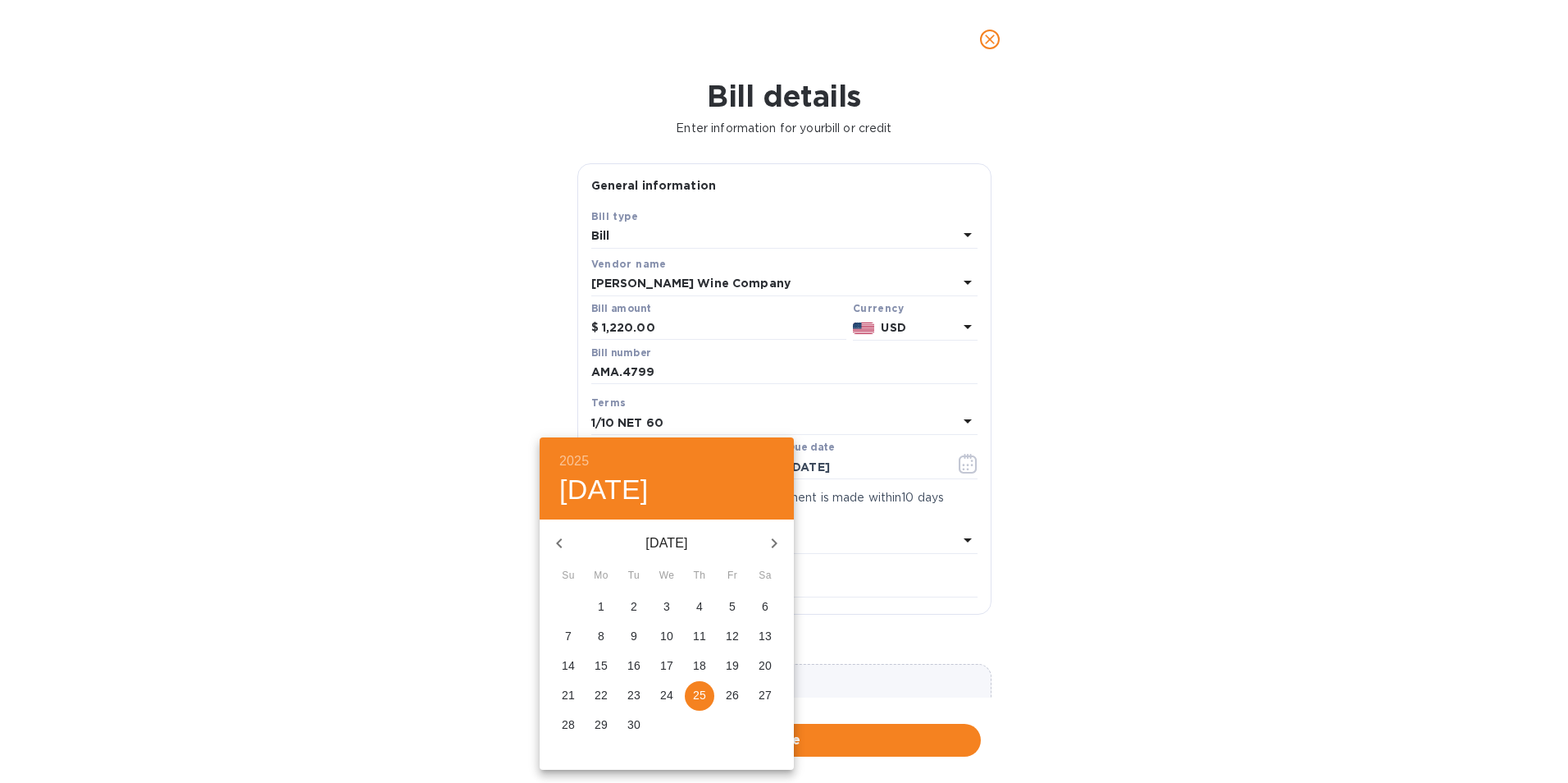
click at [553, 542] on icon "button" at bounding box center [559, 543] width 20 height 20
click at [669, 724] on p "30" at bounding box center [666, 724] width 13 height 17
type input "07/30/2025"
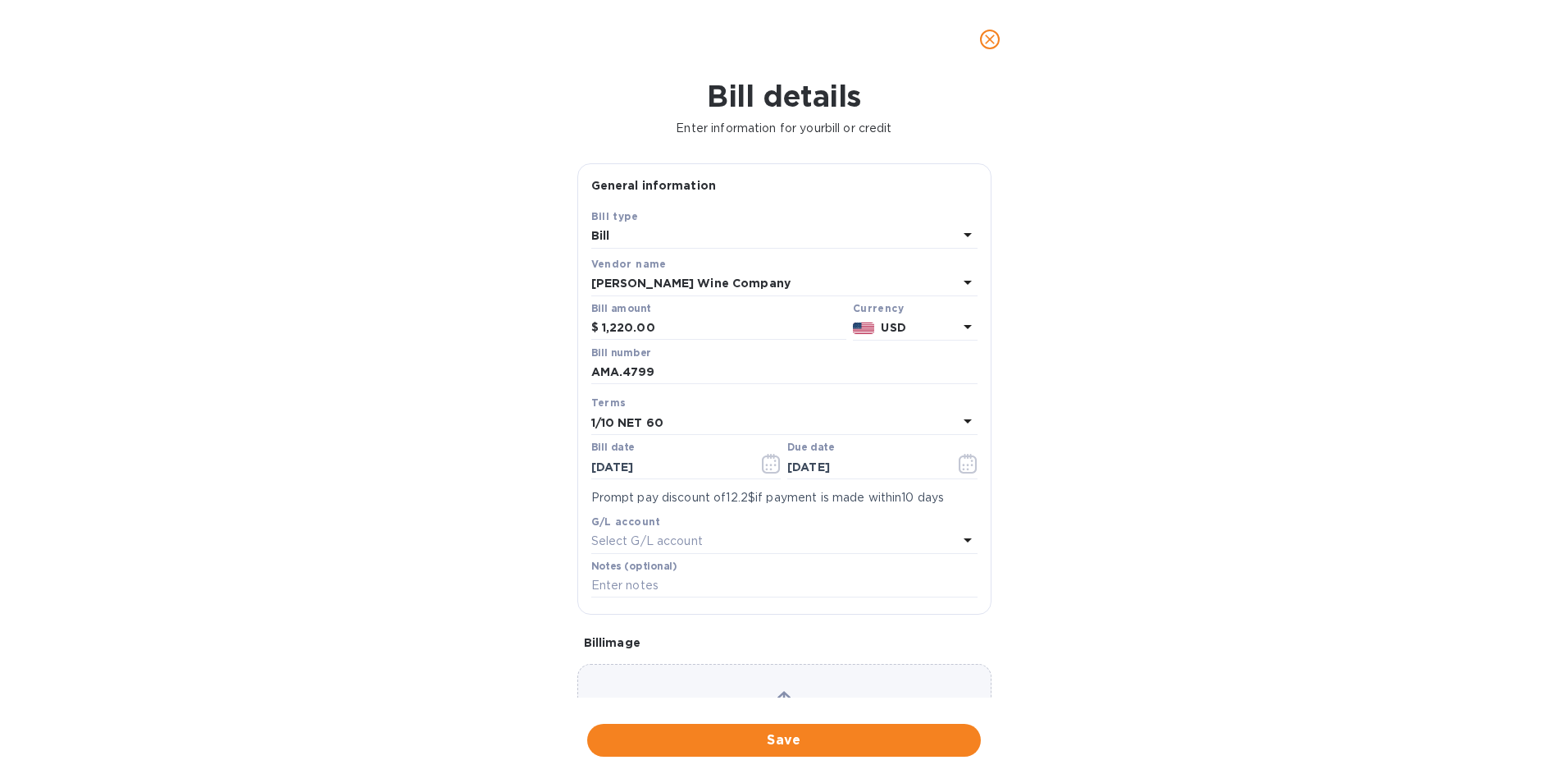
click at [628, 416] on b "1/10 NET 60" at bounding box center [627, 422] width 73 height 13
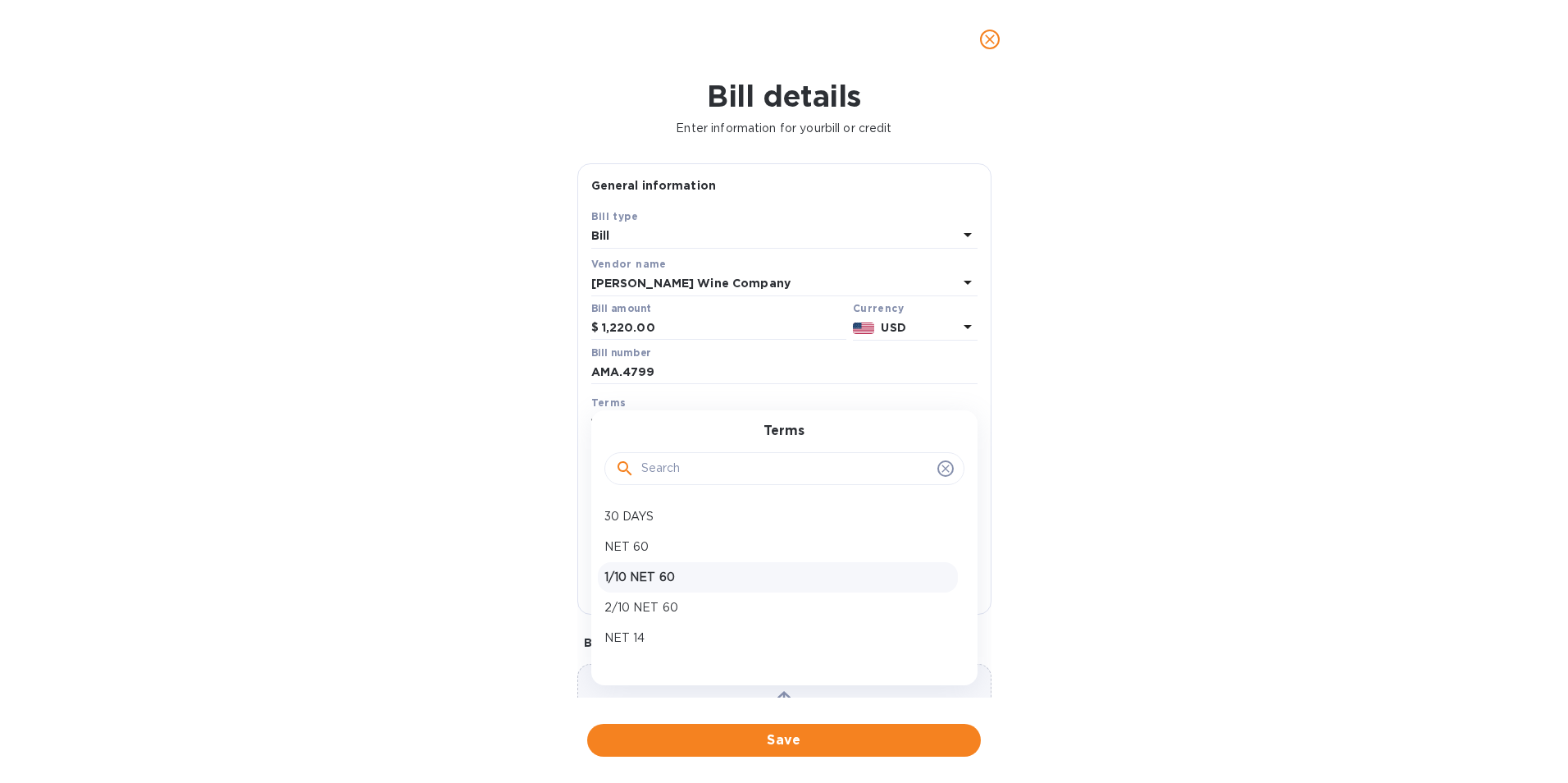
click at [637, 574] on p "1/10 NET 60" at bounding box center [777, 577] width 347 height 17
type input "09/28/2025"
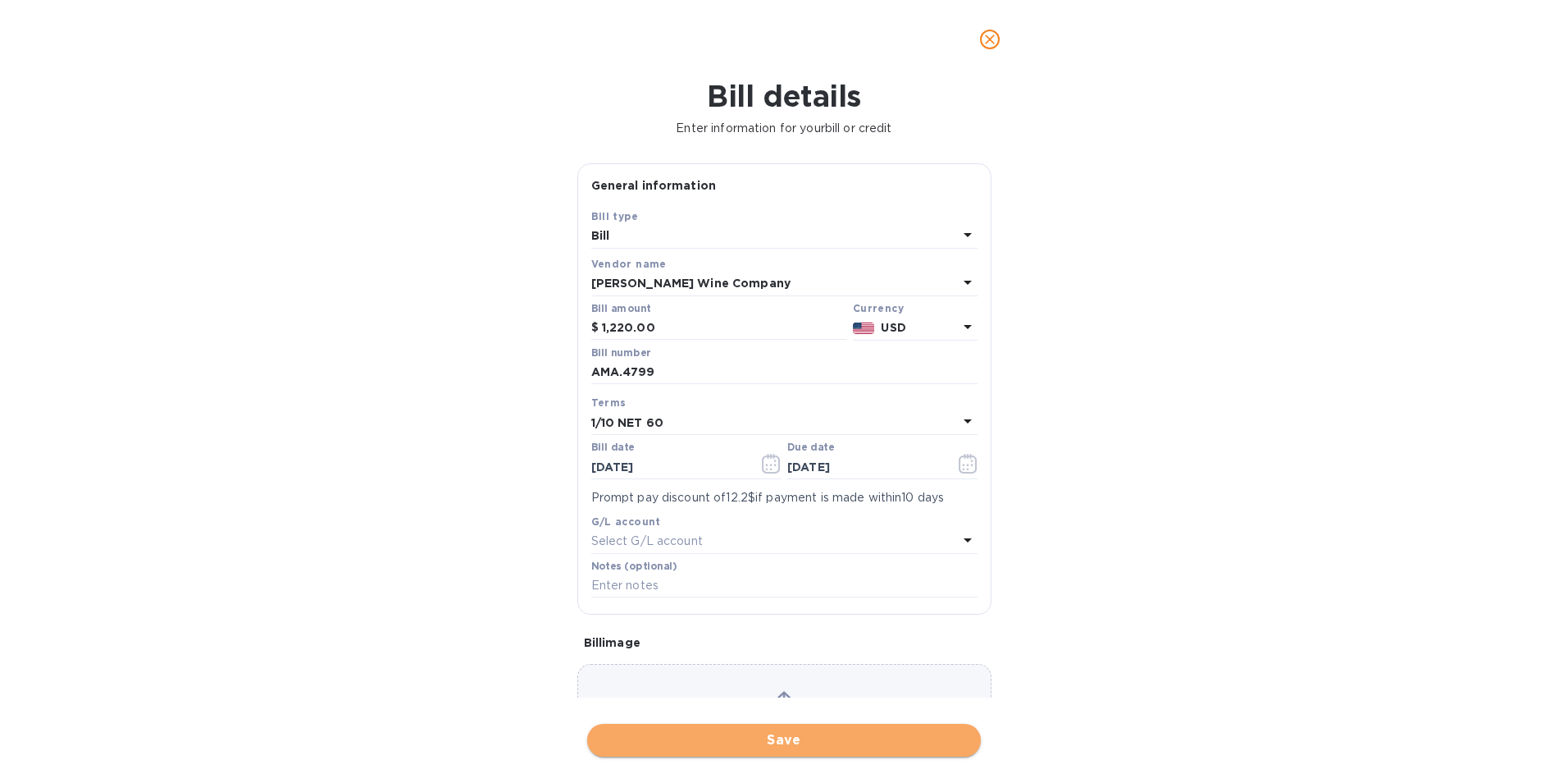
click at [728, 738] on span "Save" at bounding box center [784, 740] width 367 height 20
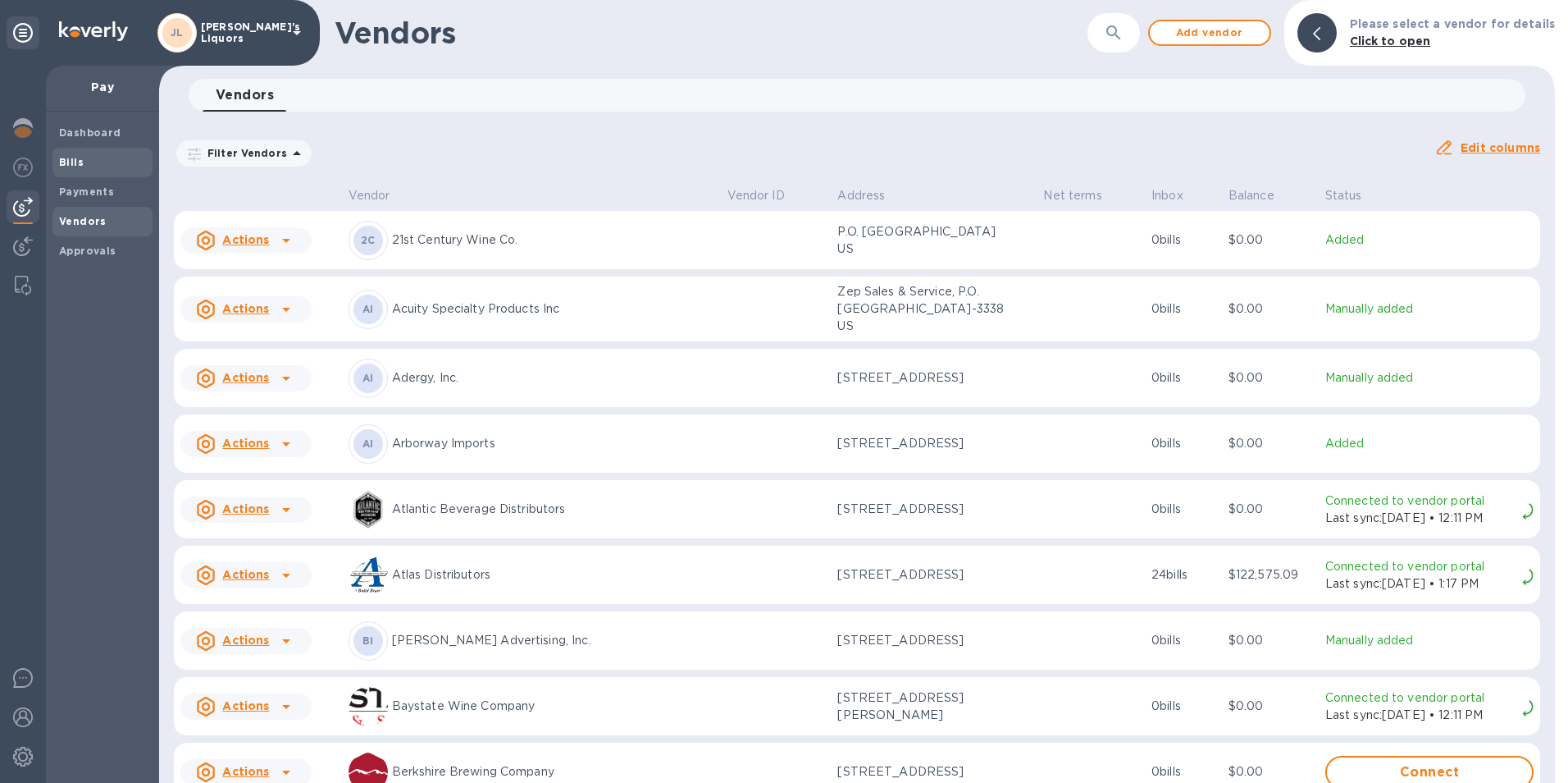
click at [102, 165] on span "Bills" at bounding box center [102, 162] width 87 height 17
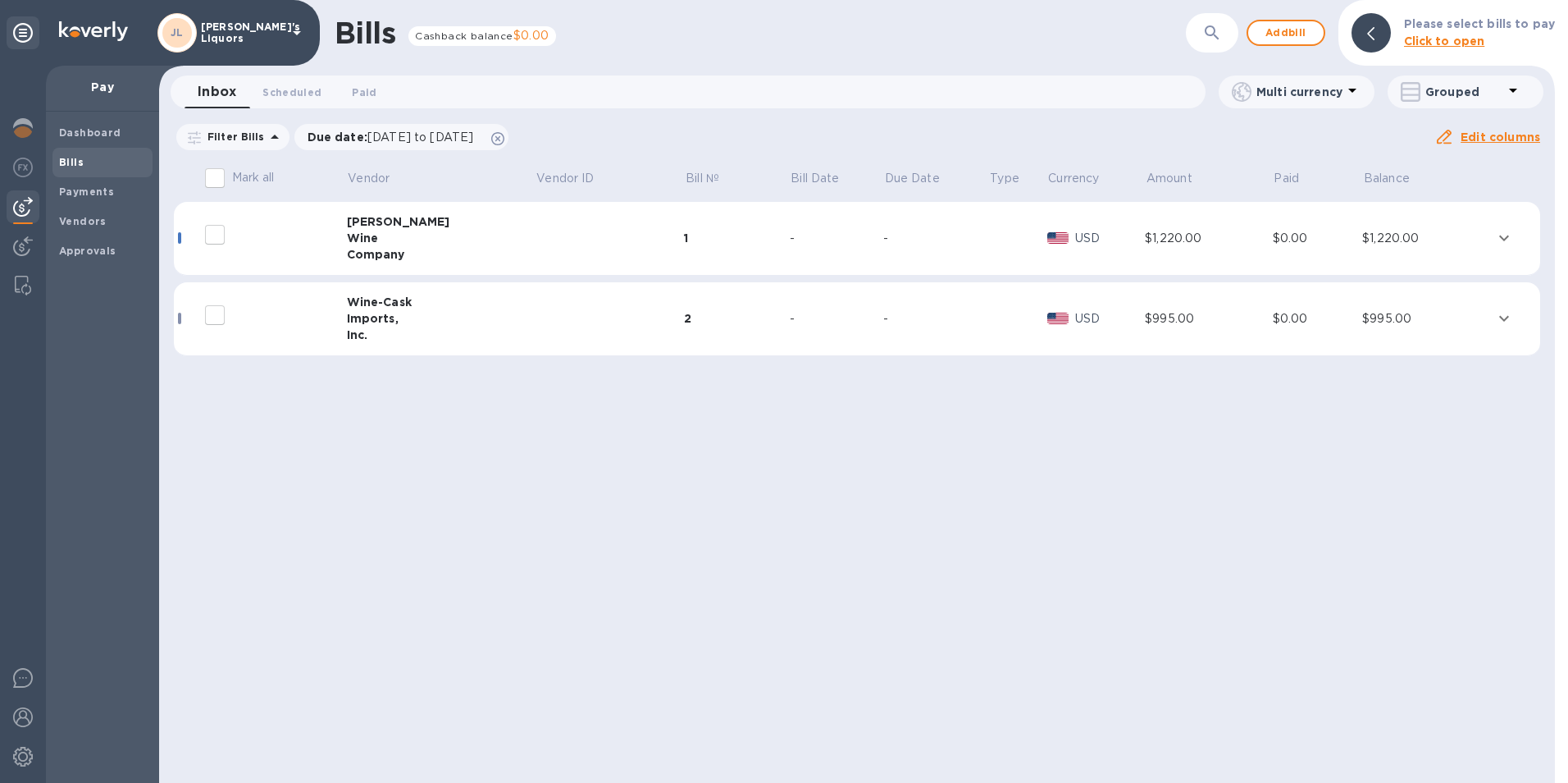
click at [368, 230] on div "Wine" at bounding box center [442, 238] width 189 height 17
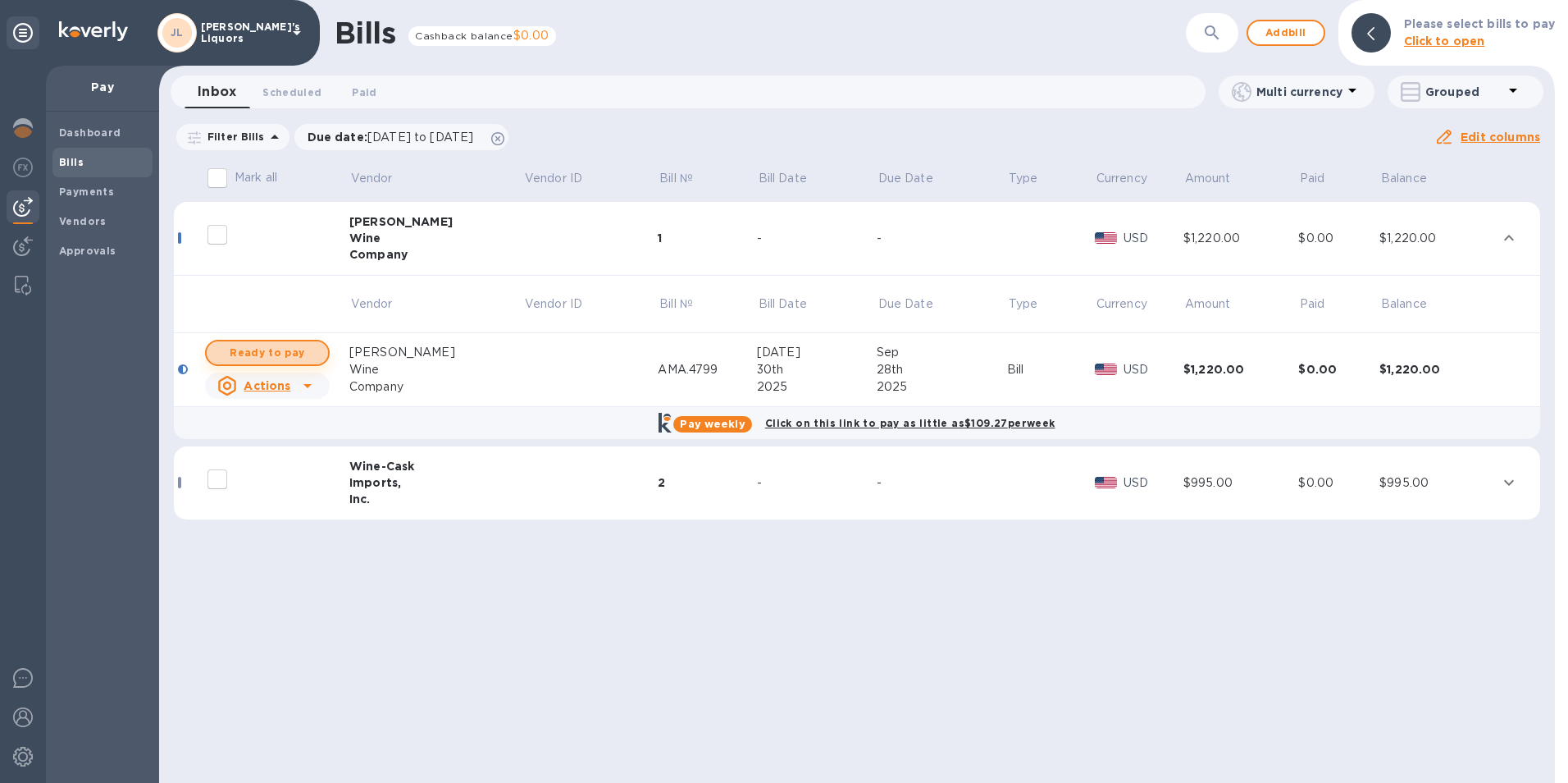
click at [289, 354] on span "Ready to pay" at bounding box center [267, 353] width 95 height 20
checkbox input "true"
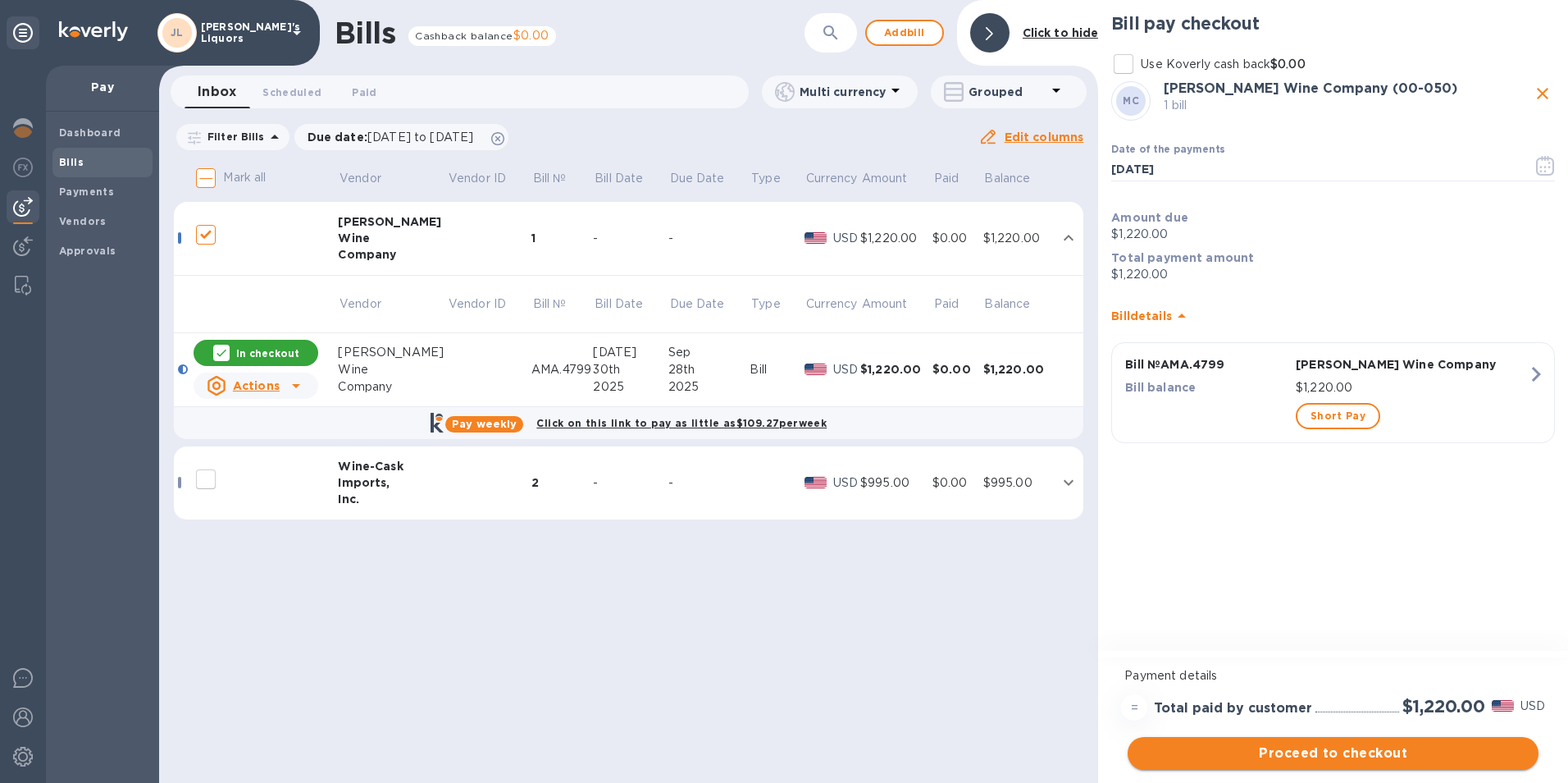
click at [1279, 752] on span "Proceed to checkout" at bounding box center [1333, 753] width 385 height 20
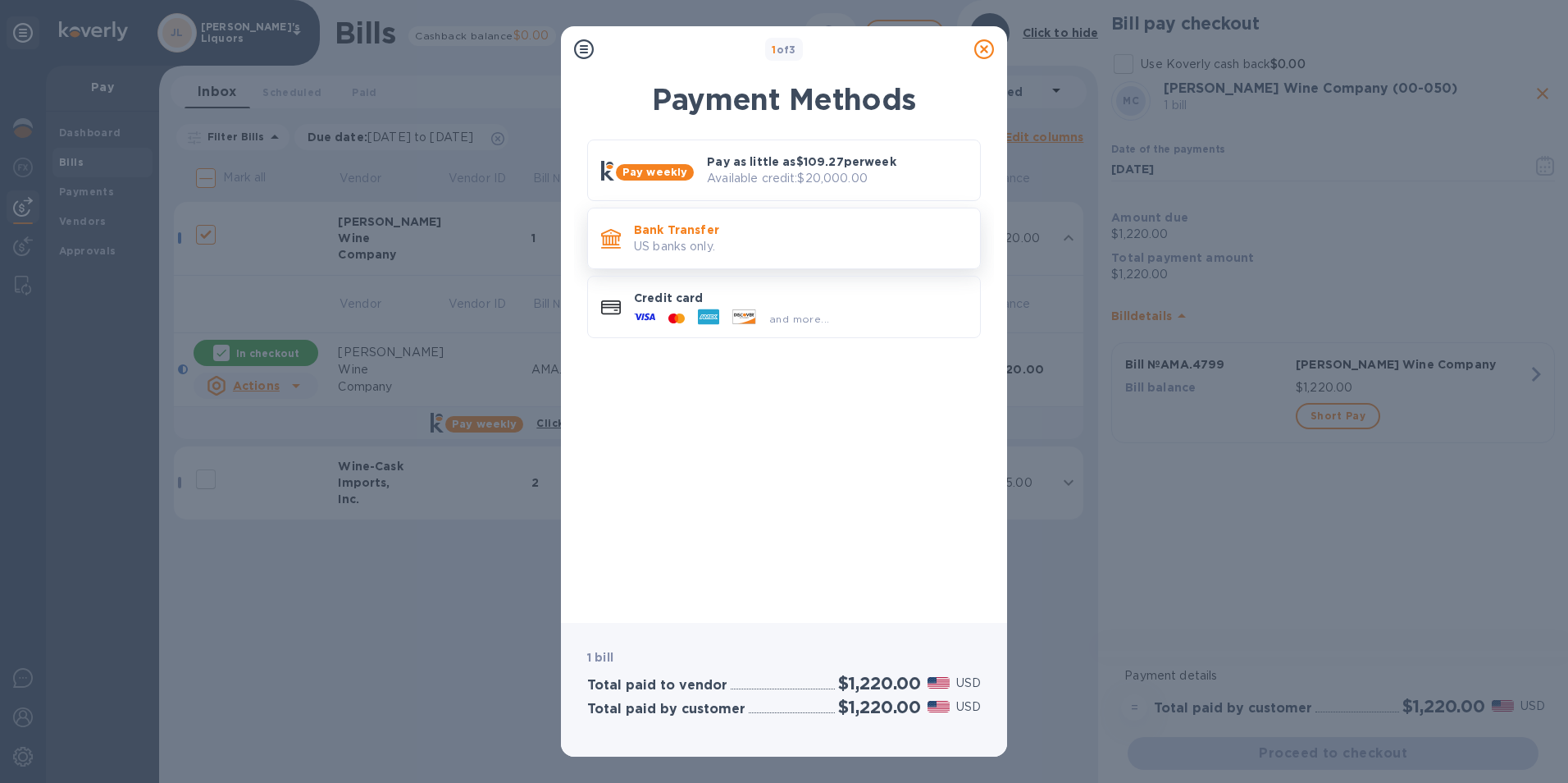
click at [652, 227] on p "Bank Transfer" at bounding box center [800, 229] width 333 height 17
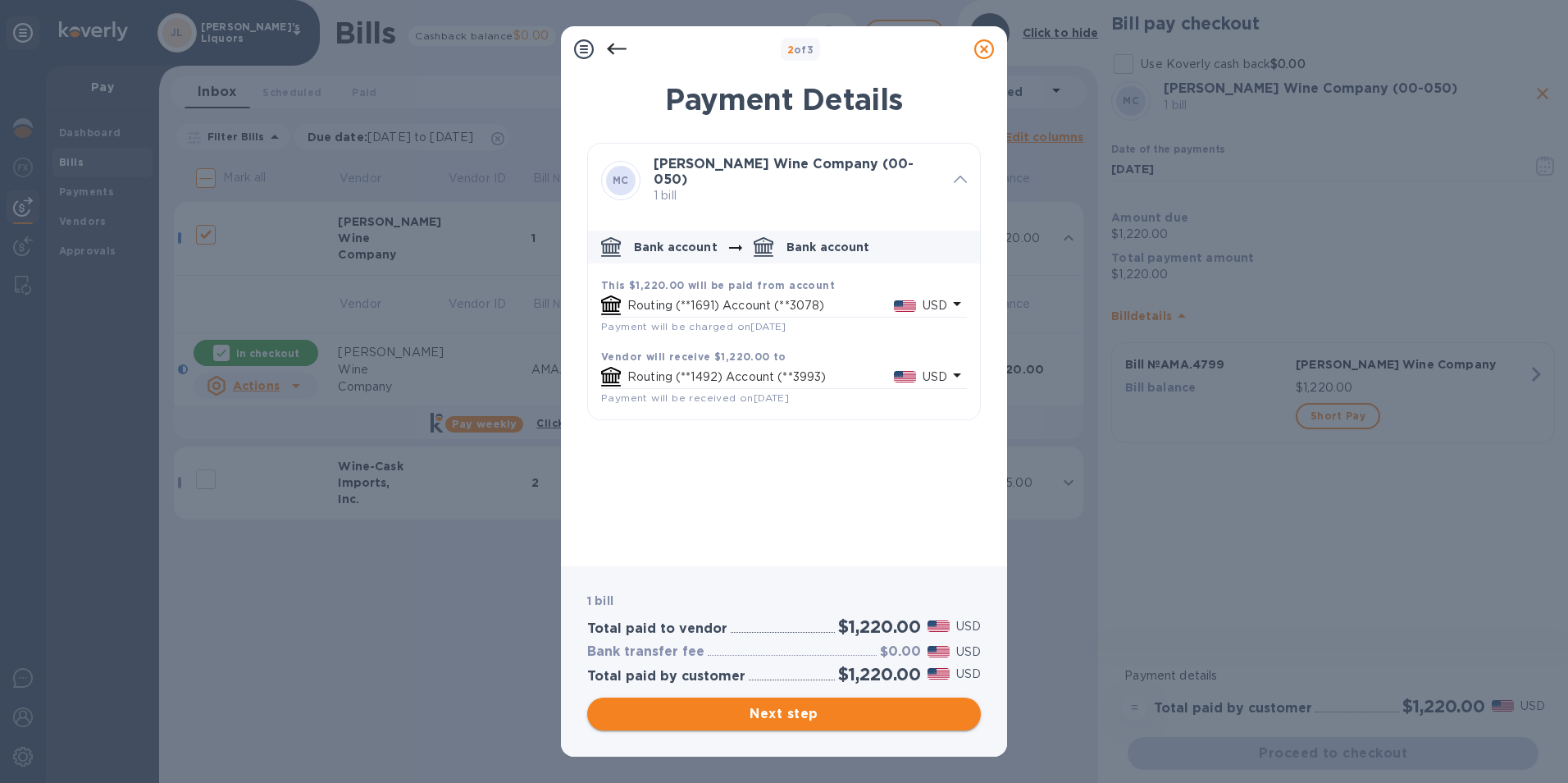
click at [809, 709] on span "Next step" at bounding box center [784, 714] width 367 height 20
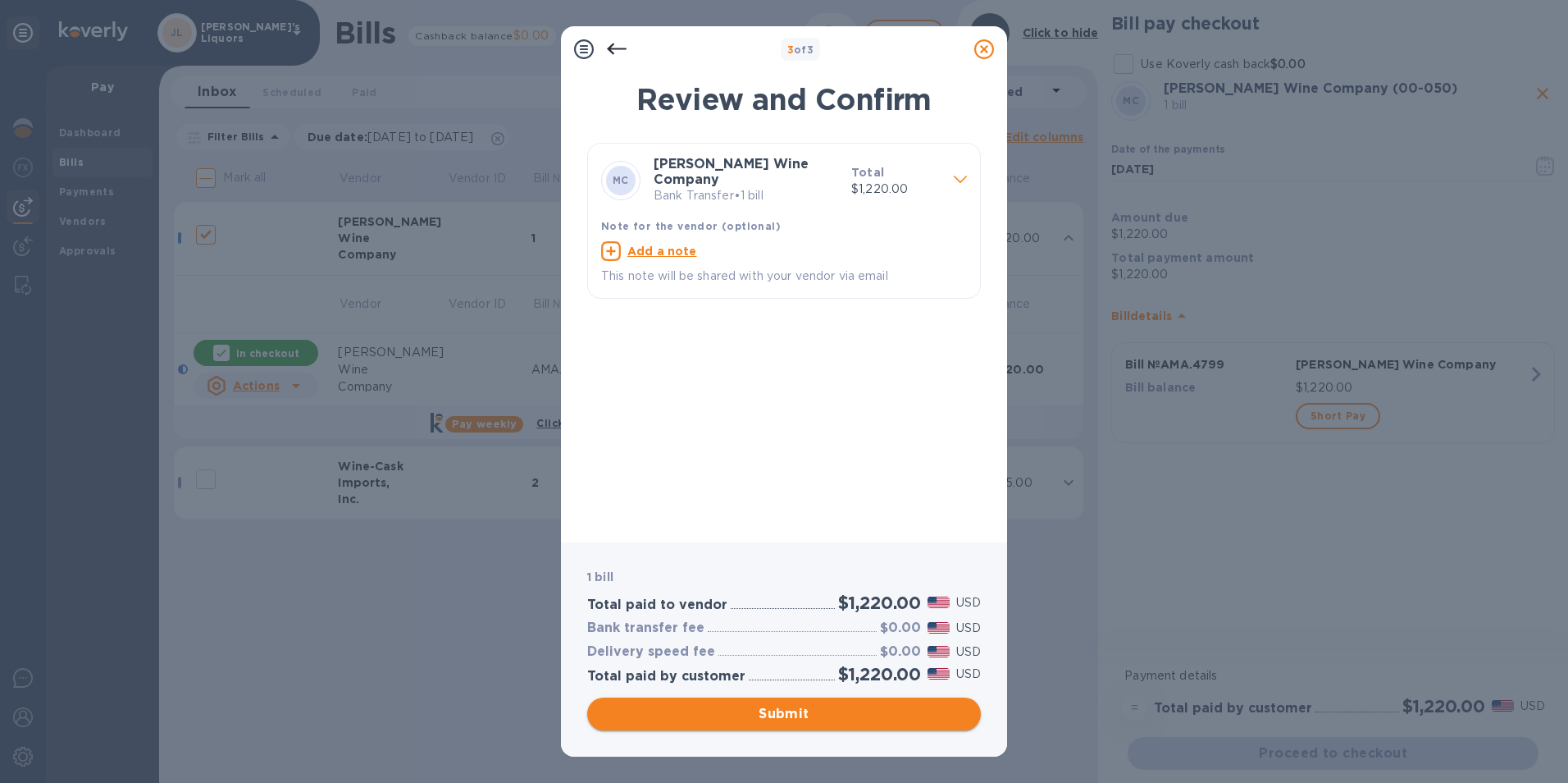
click at [801, 710] on span "Submit" at bounding box center [784, 714] width 367 height 20
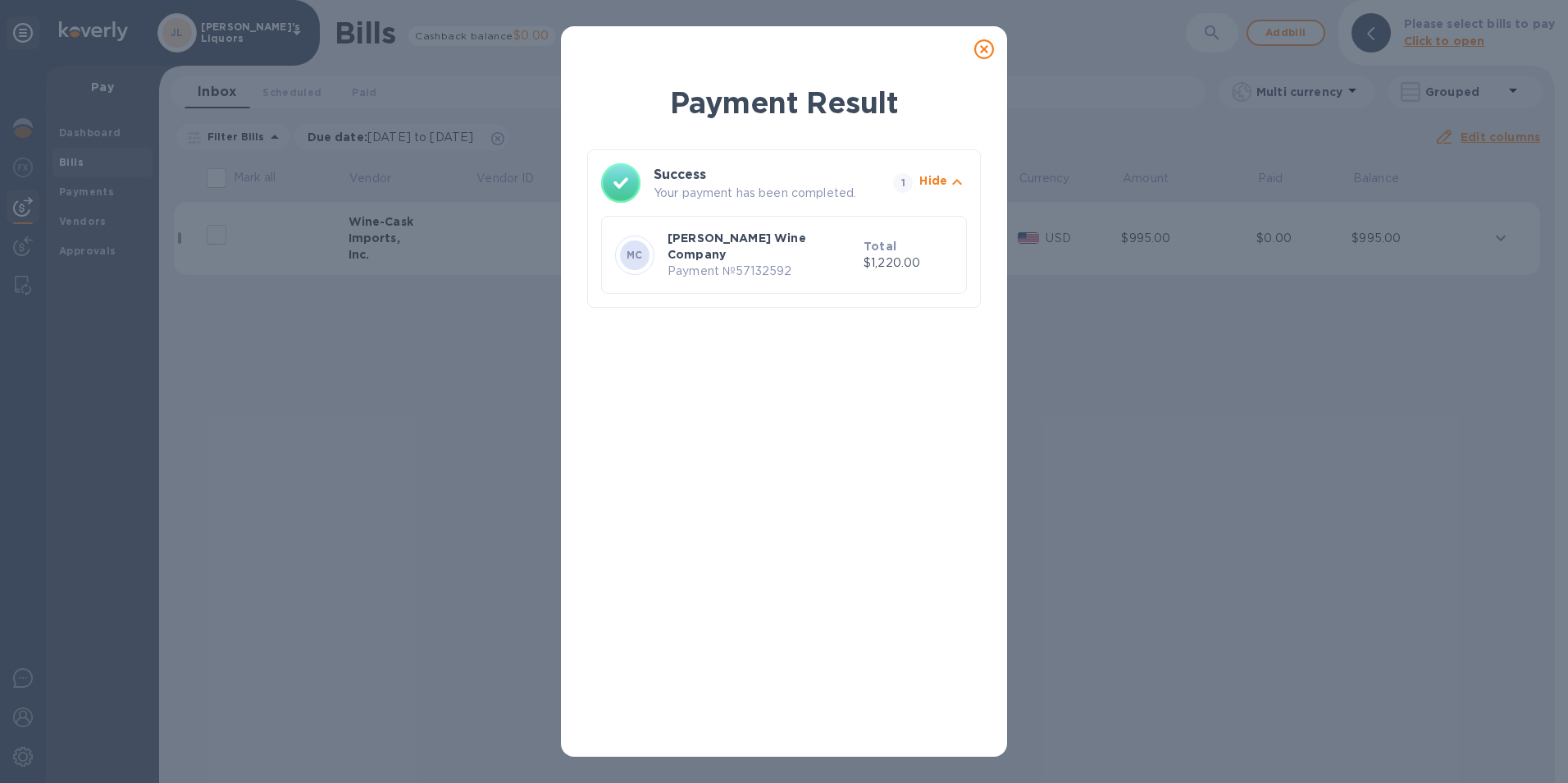
click at [983, 57] on icon at bounding box center [984, 49] width 20 height 20
